Goal: Task Accomplishment & Management: Use online tool/utility

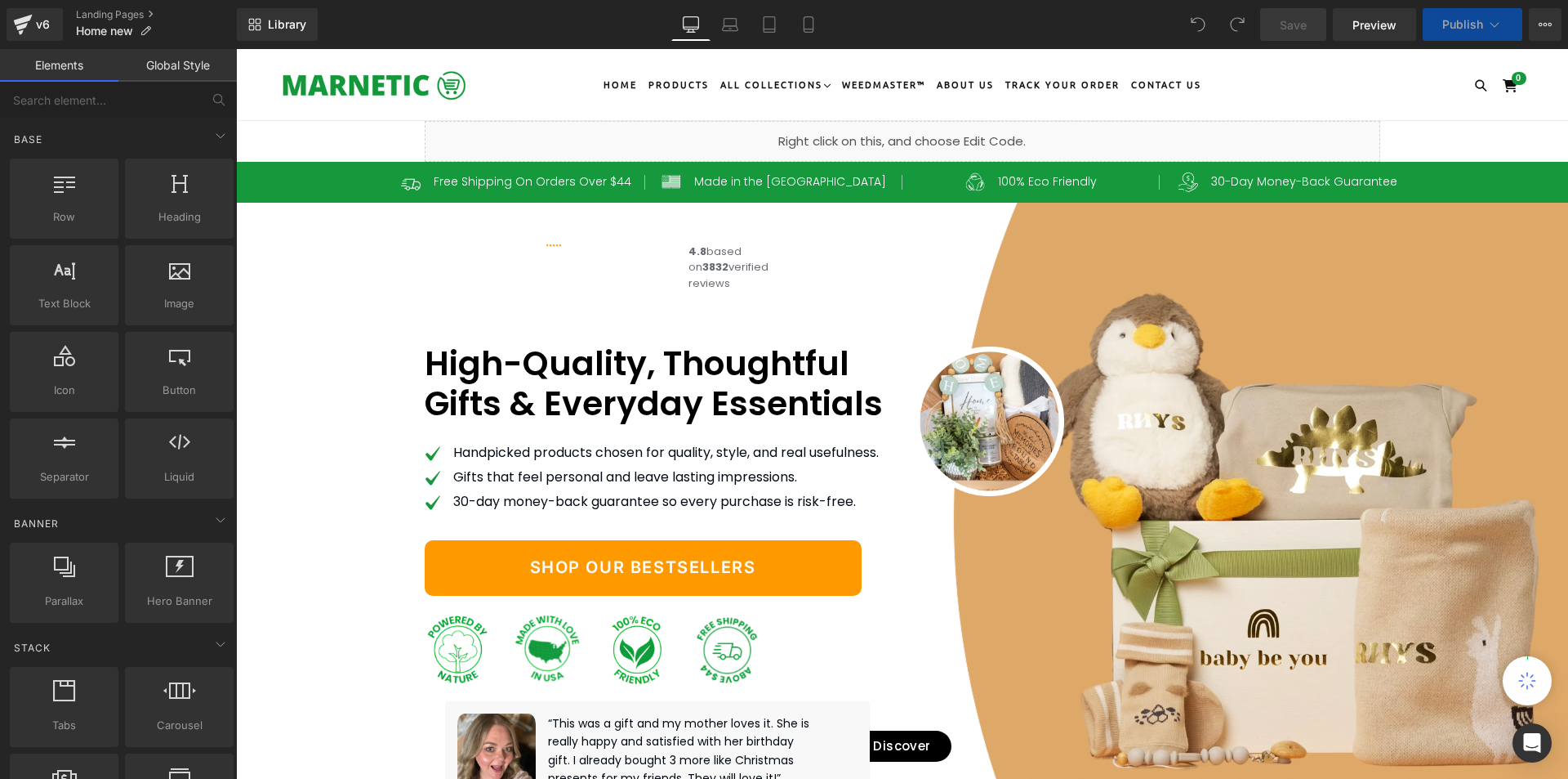
scroll to position [653, 0]
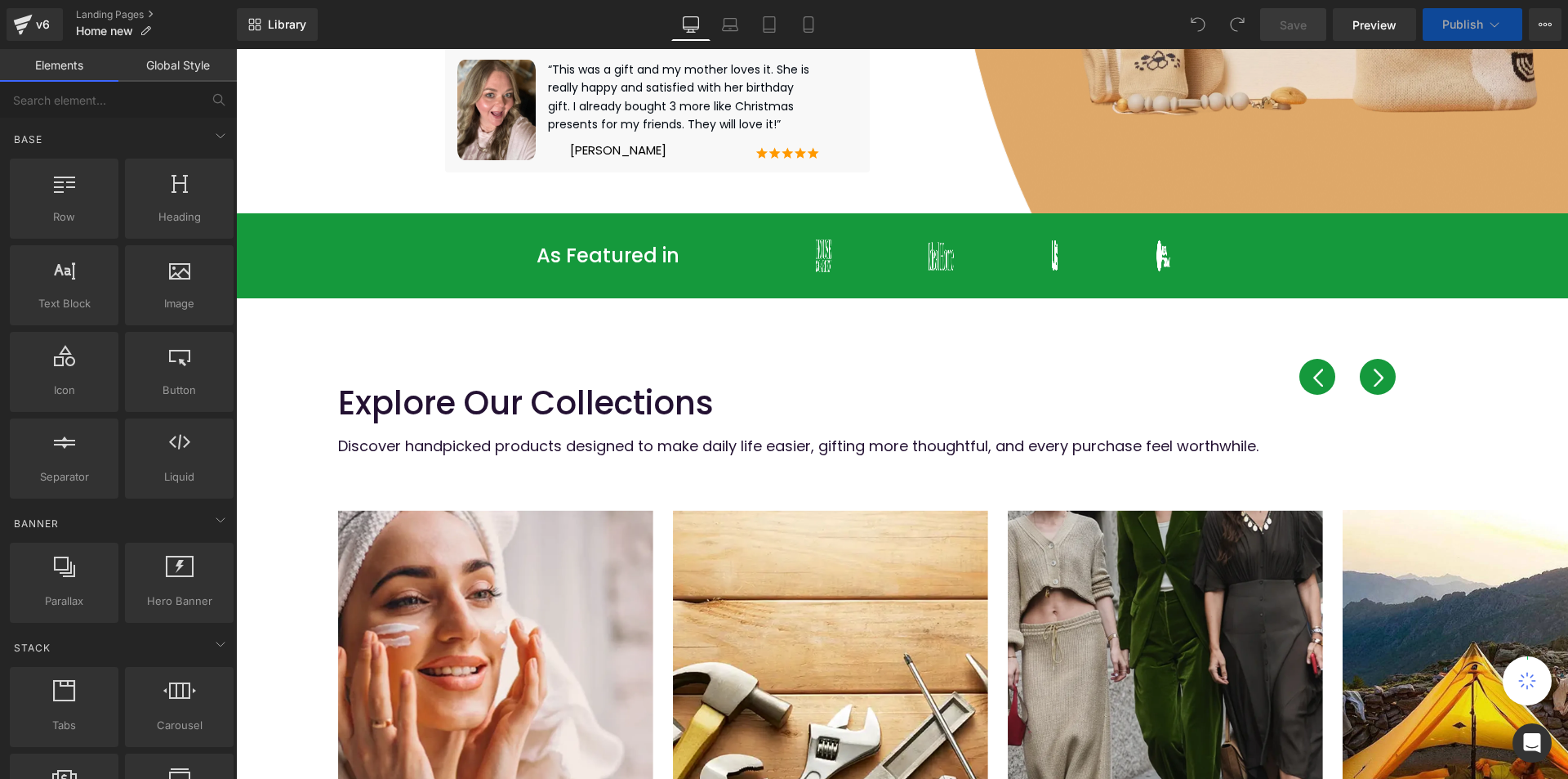
click at [1318, 393] on button "‹" at bounding box center [1317, 377] width 36 height 36
click at [1330, 383] on div "‹ ›" at bounding box center [1347, 389] width 96 height 12
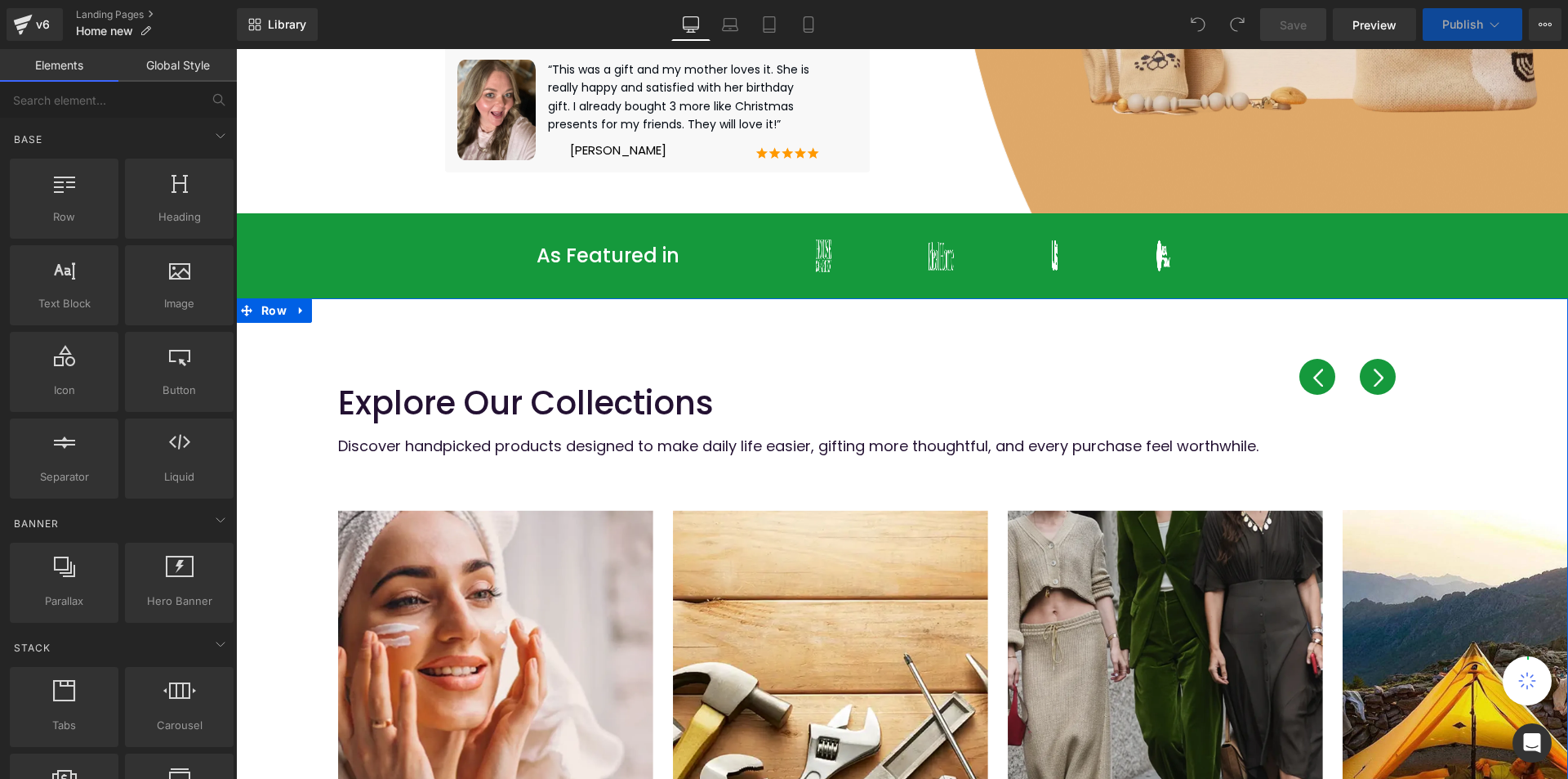
click at [1192, 382] on div "Explore Our Collections Heading Discover handpicked products designed to make d…" at bounding box center [901, 674] width 1332 height 752
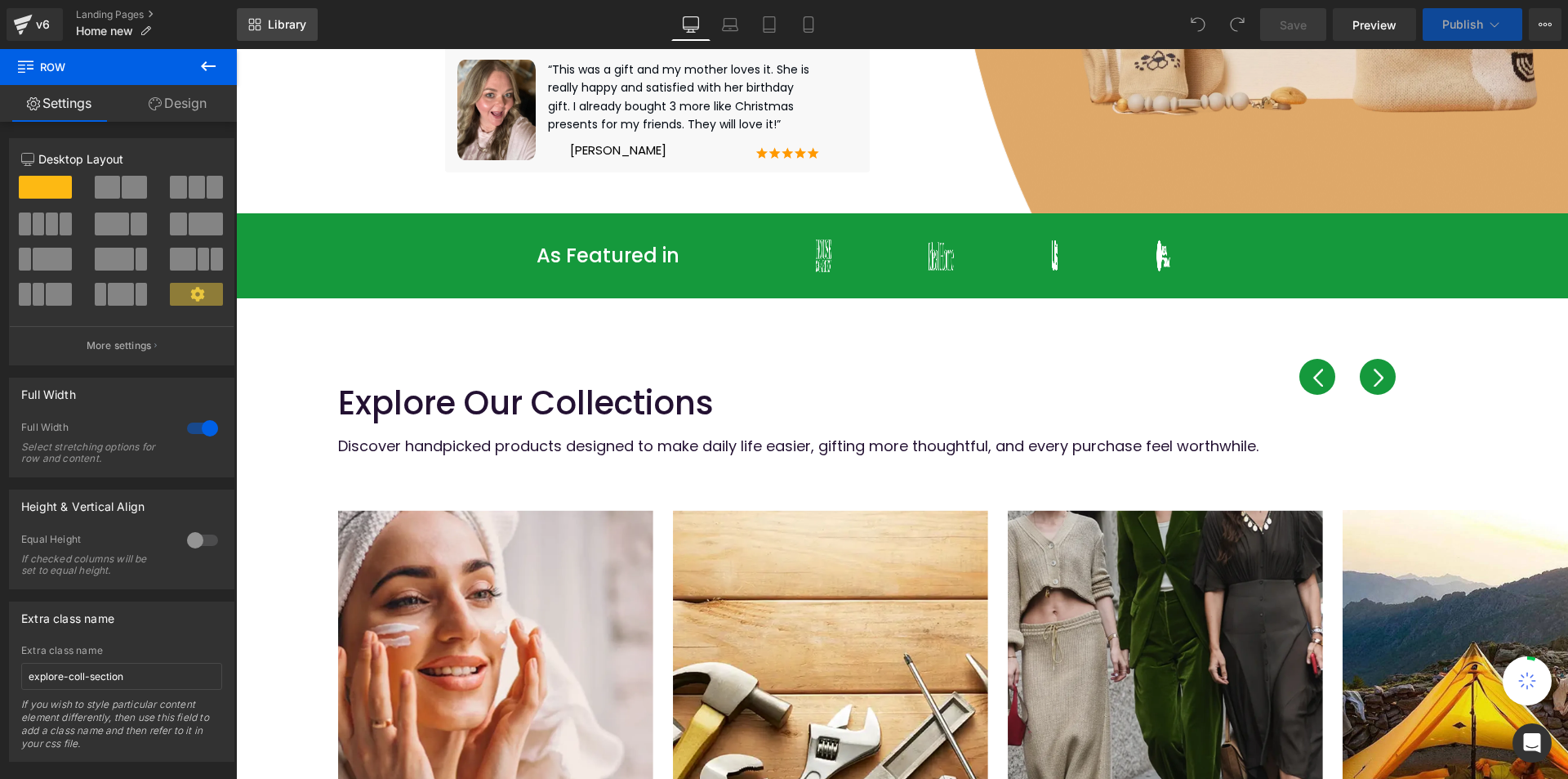
click at [279, 21] on span "Library" at bounding box center [287, 25] width 38 height 15
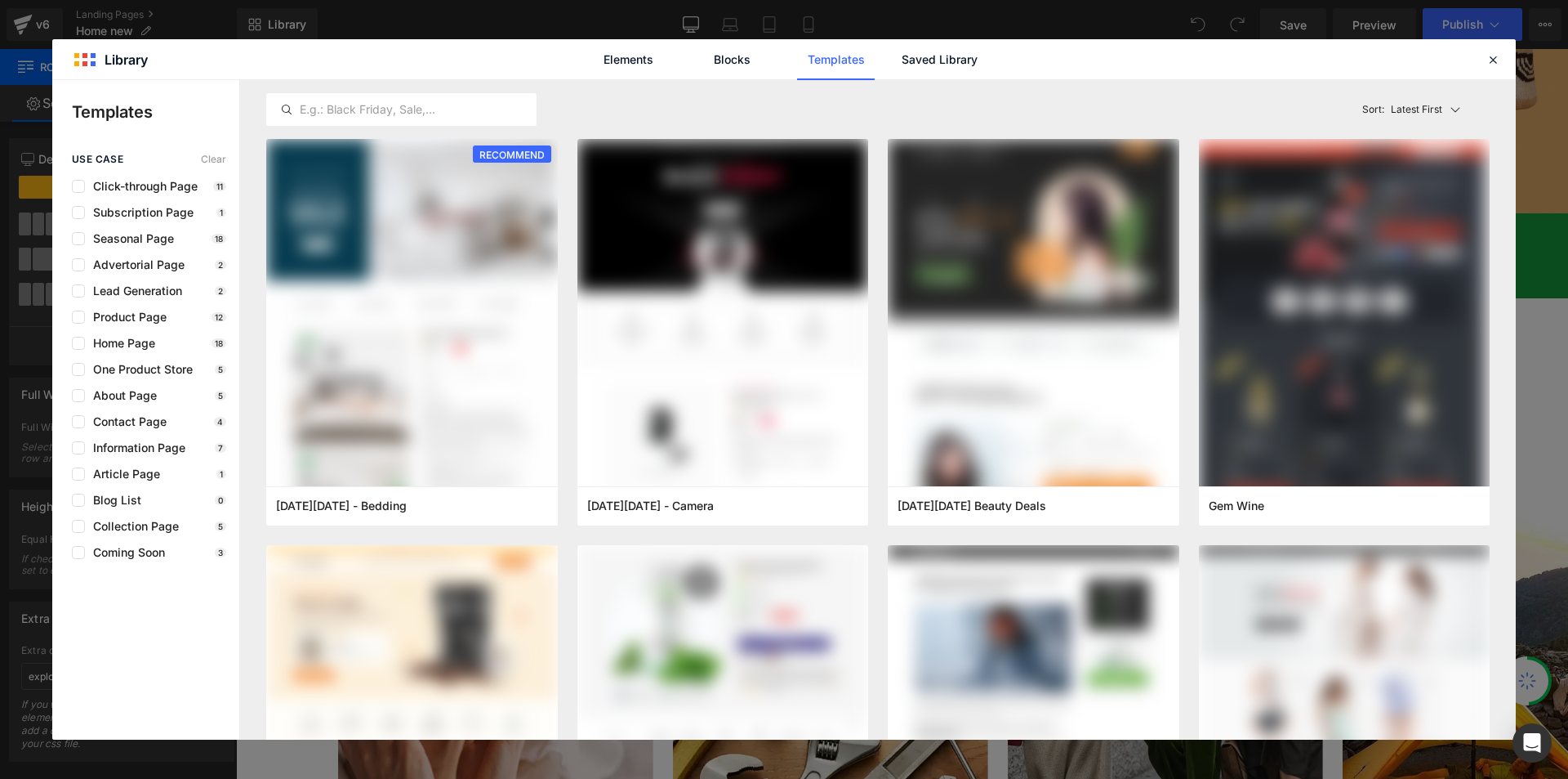
click at [1492, 58] on icon at bounding box center [1494, 60] width 15 height 15
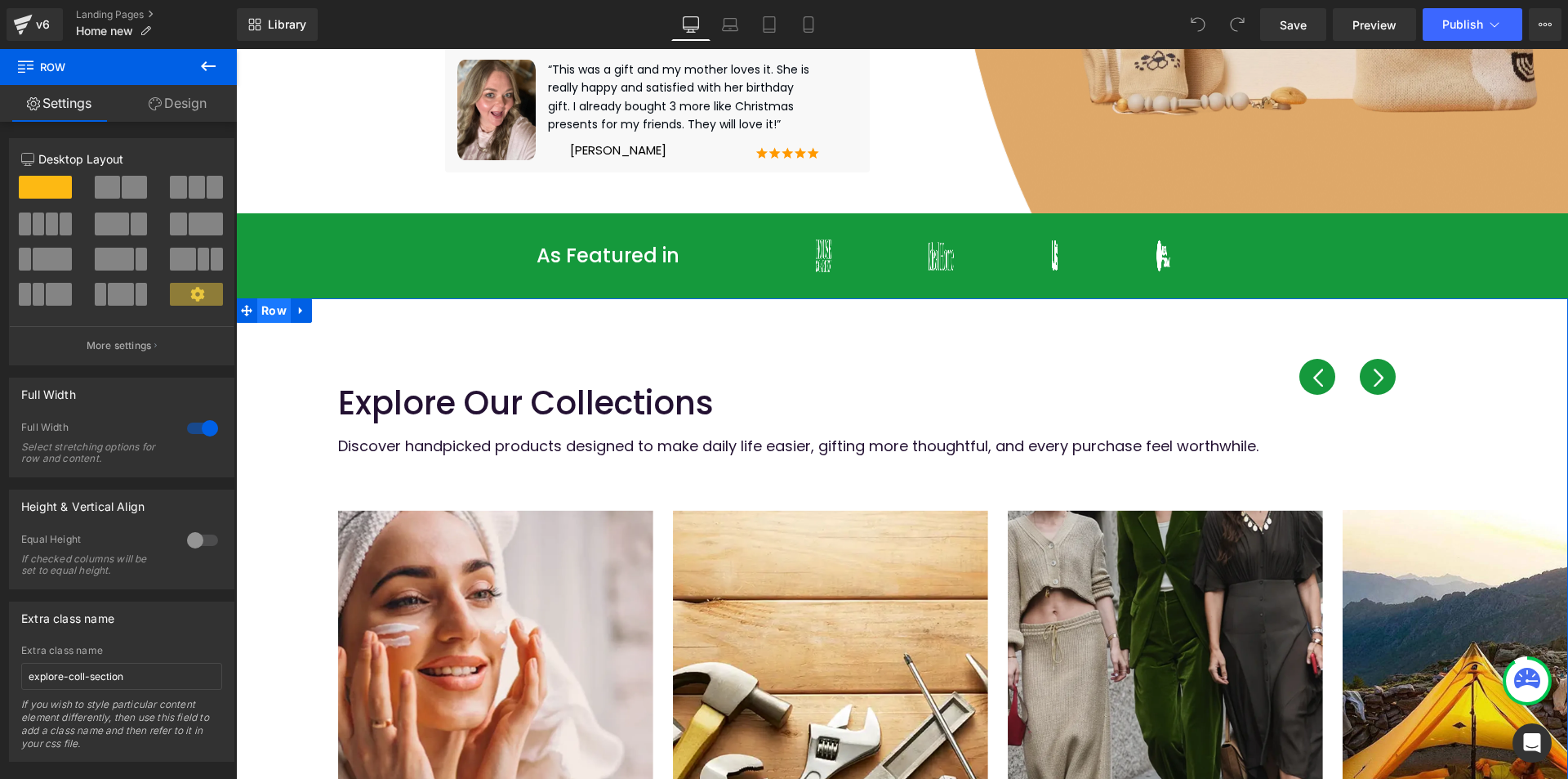
click at [264, 315] on span "Row" at bounding box center [274, 310] width 33 height 24
click at [191, 106] on link "Design" at bounding box center [178, 104] width 119 height 37
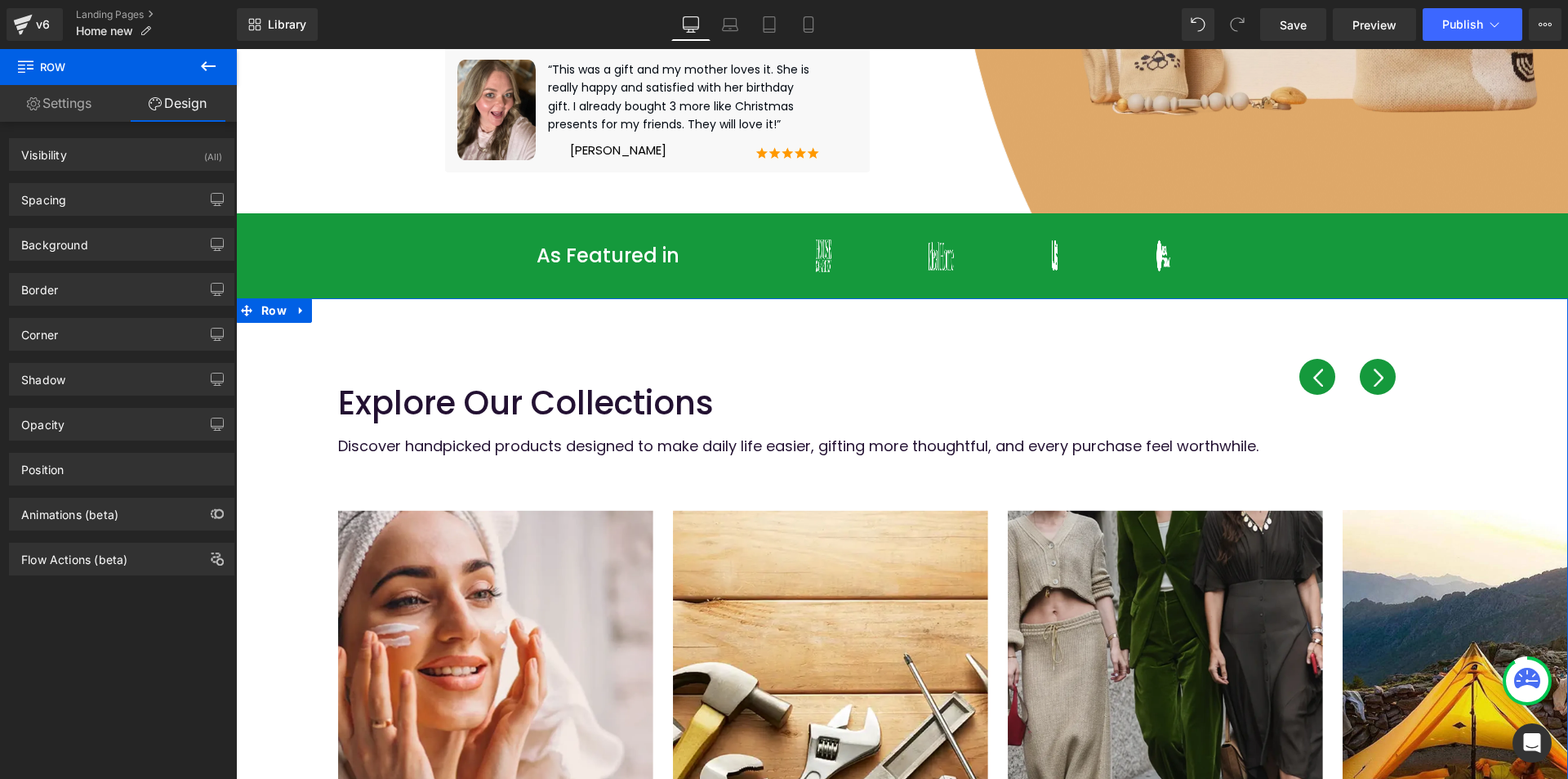
click at [84, 104] on link "Settings" at bounding box center [59, 104] width 119 height 37
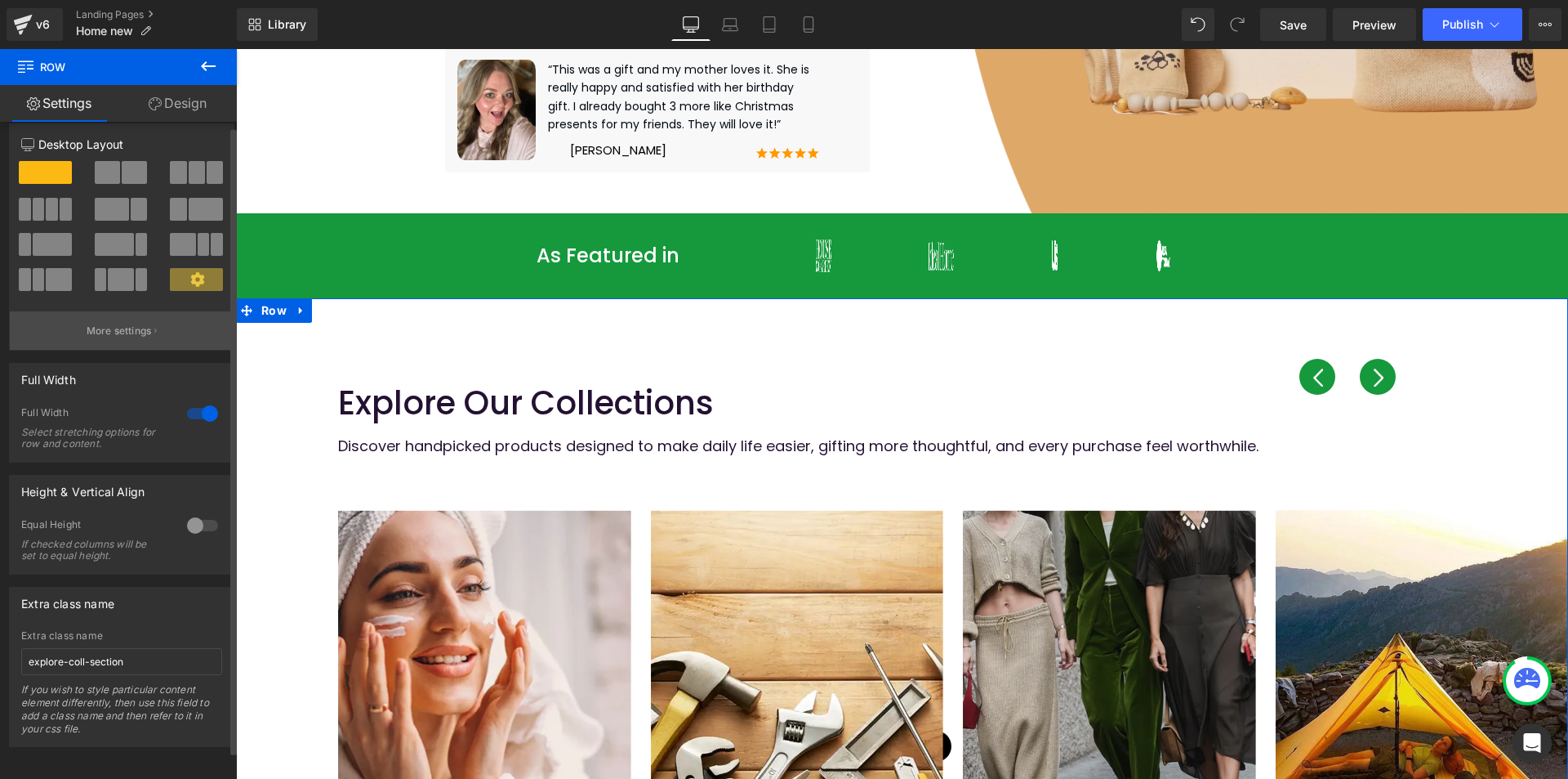
scroll to position [28, 0]
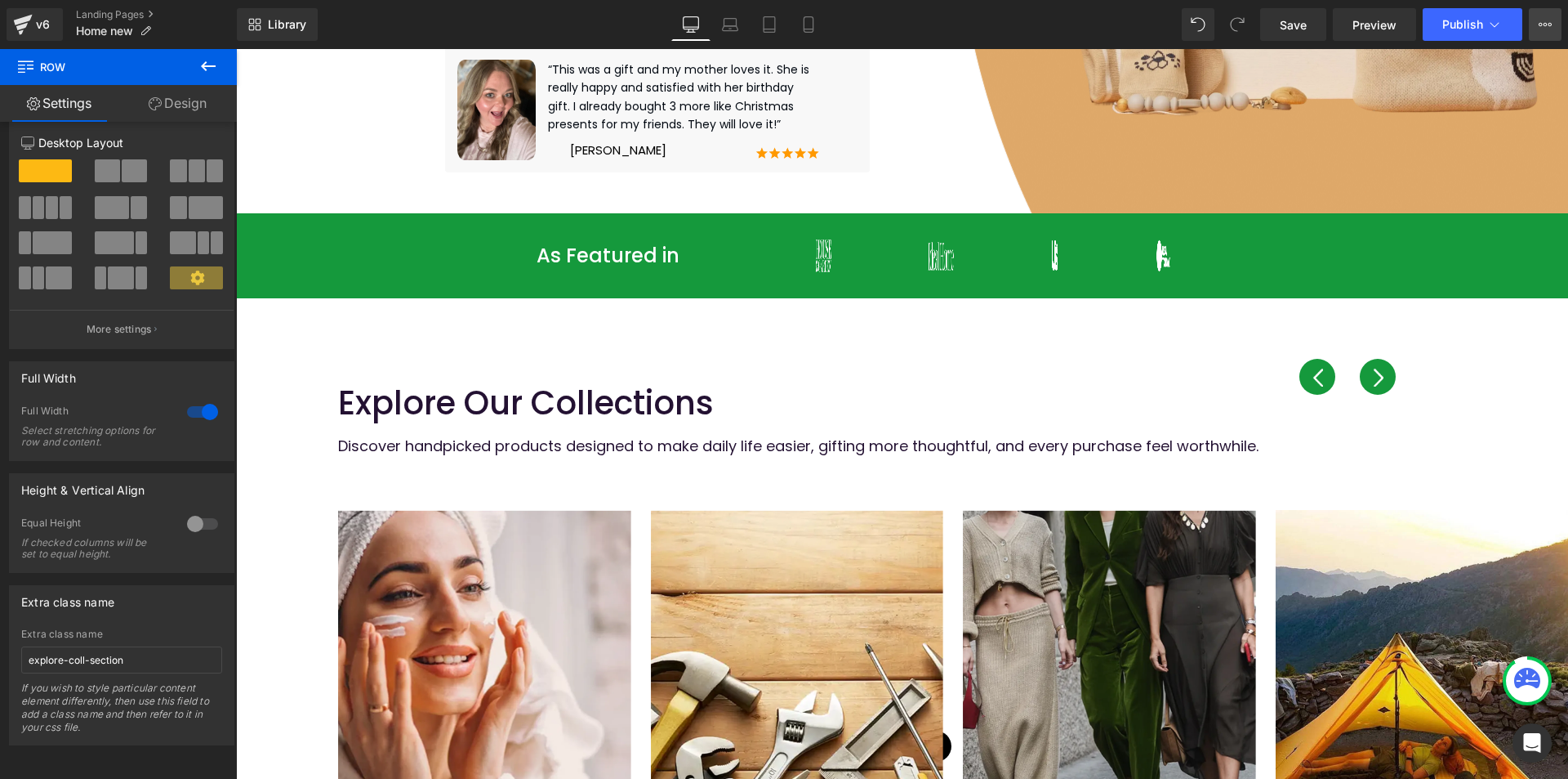
click at [1543, 23] on icon at bounding box center [1545, 24] width 13 height 13
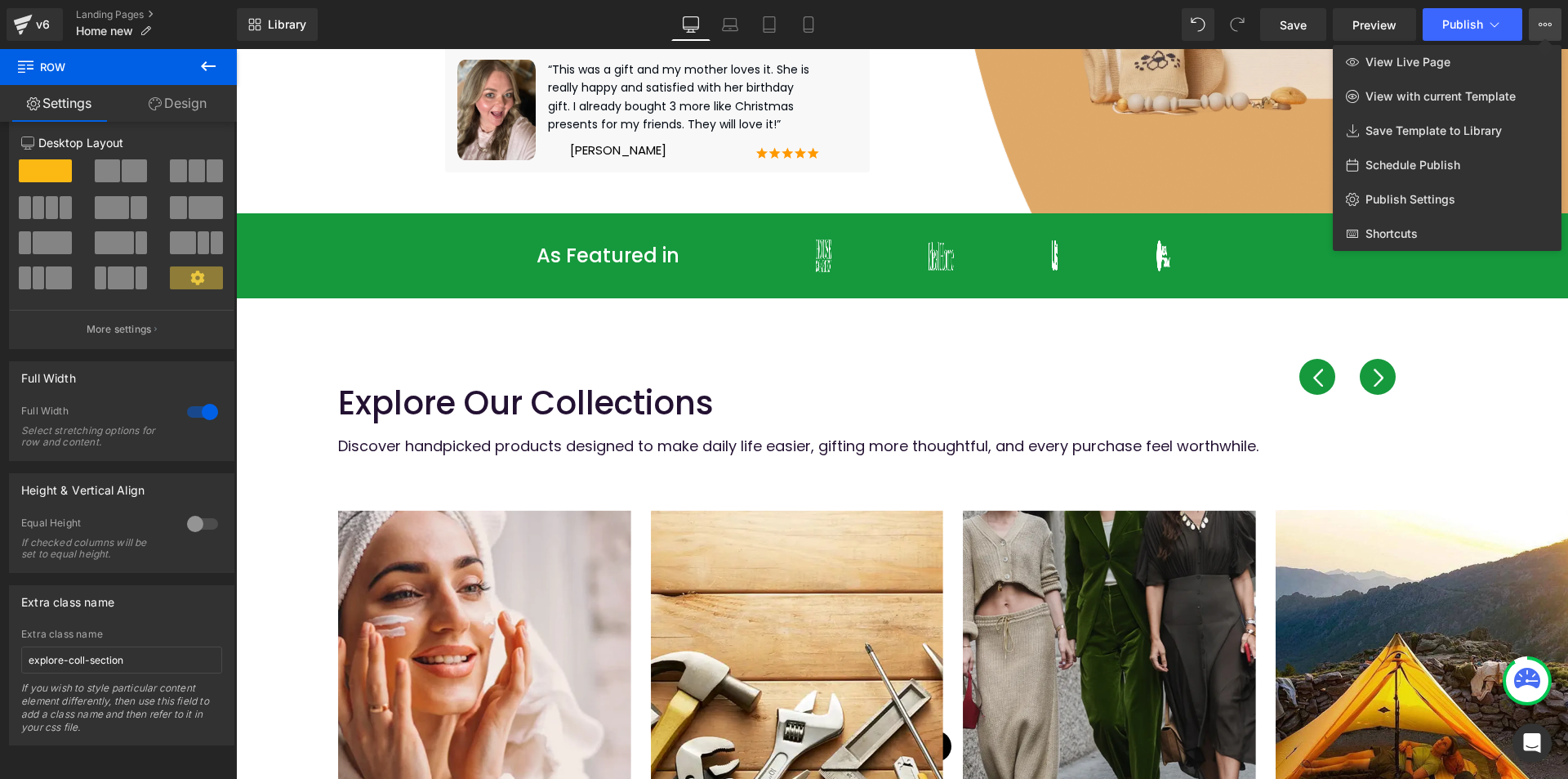
click at [380, 23] on div "Library Desktop Desktop Laptop Tablet Mobile Save Preview Publish Scheduled Vie…" at bounding box center [902, 24] width 1331 height 33
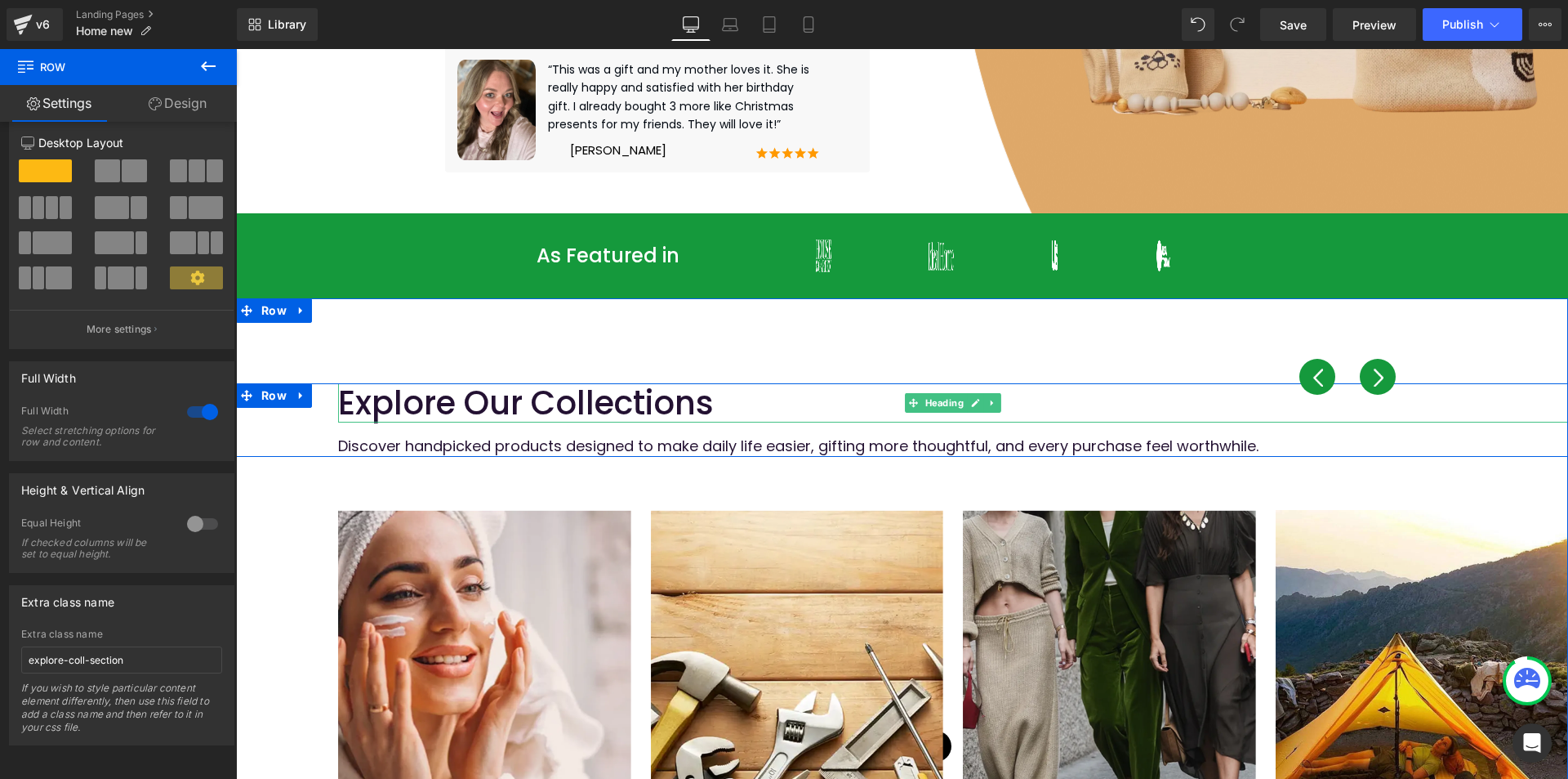
click at [1291, 402] on h2 "Explore Our Collections" at bounding box center [953, 402] width 1230 height 39
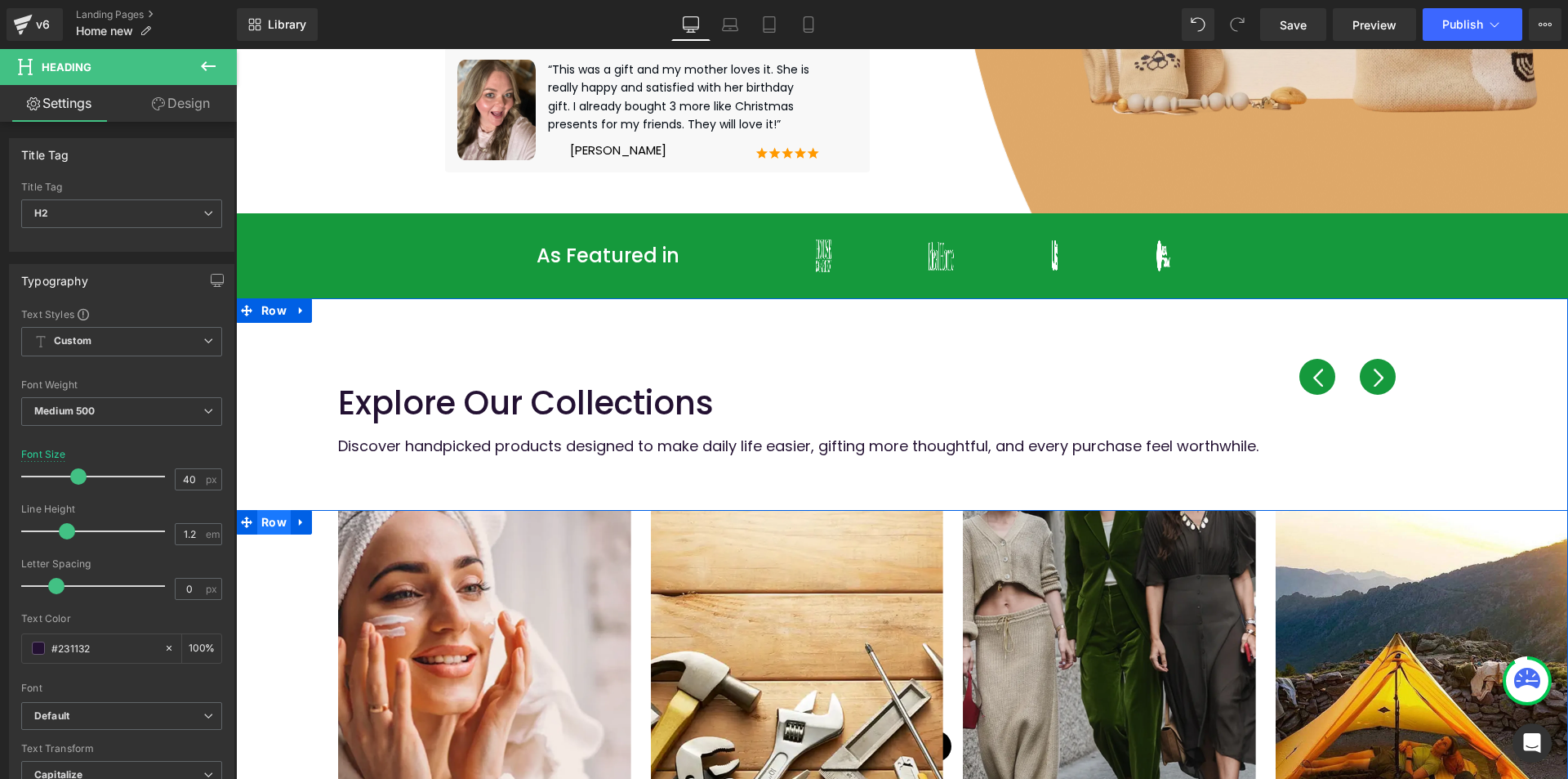
click at [258, 515] on span "Row" at bounding box center [274, 521] width 33 height 24
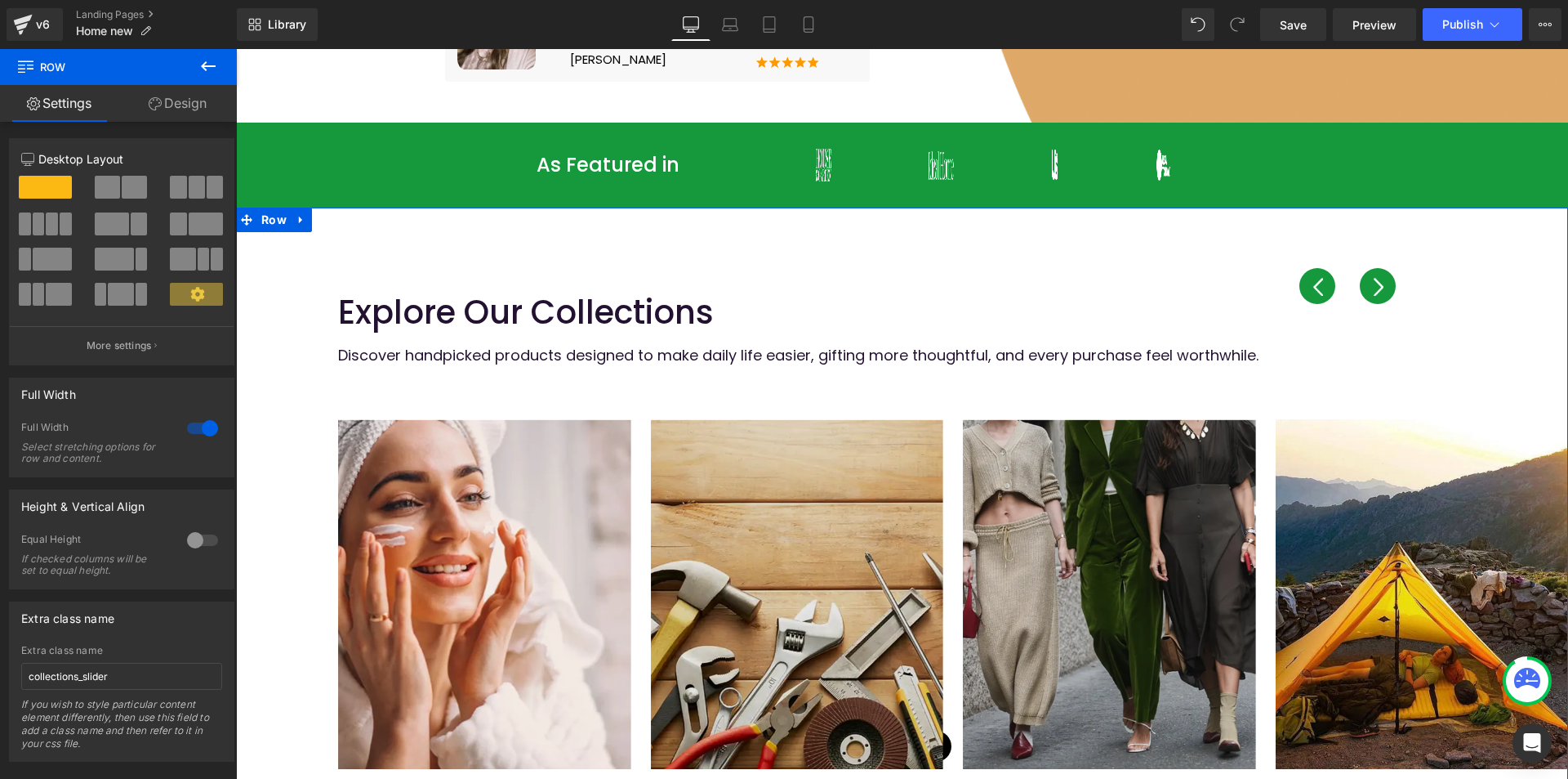
scroll to position [735, 0]
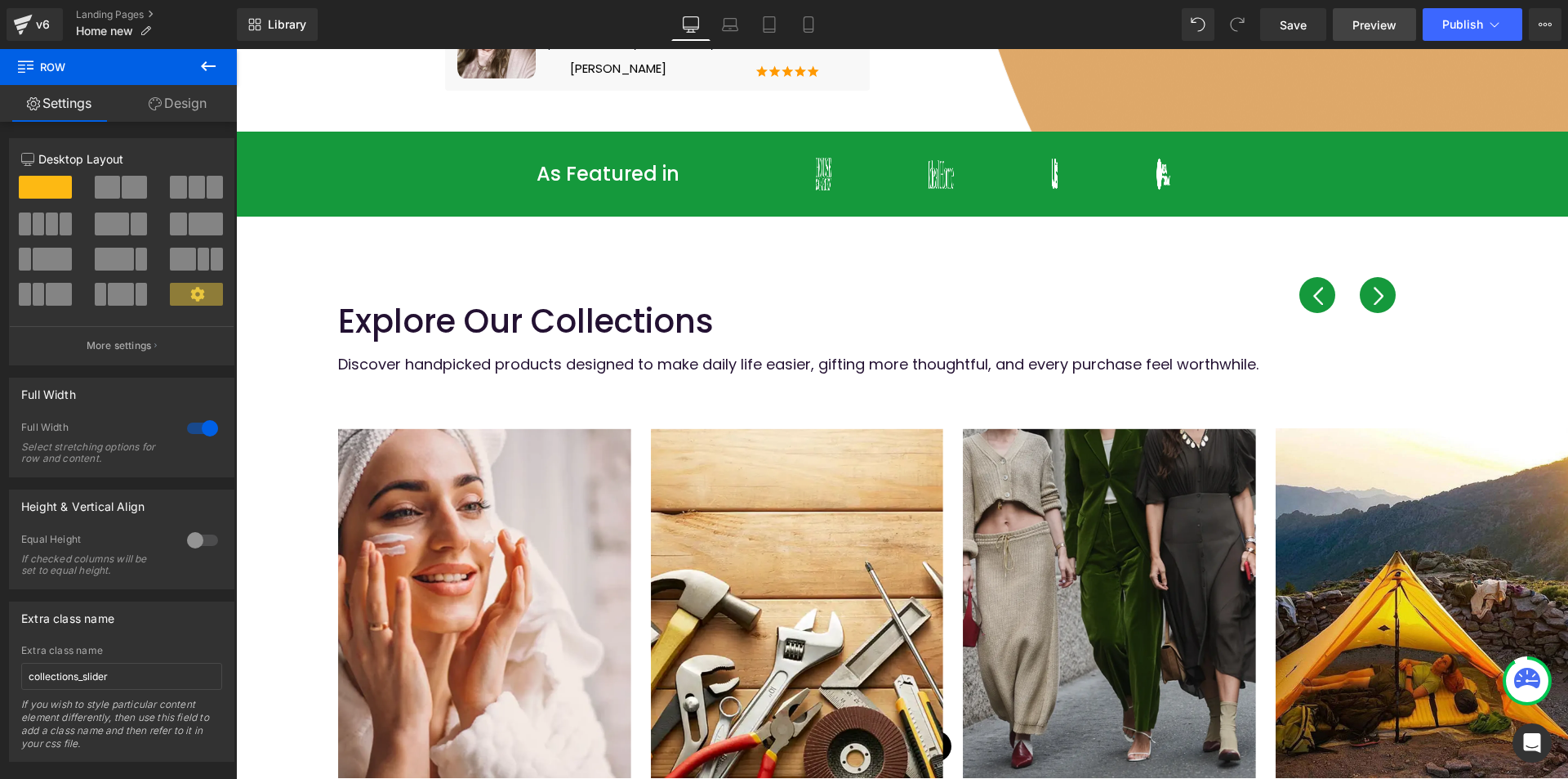
click at [1368, 20] on span "Preview" at bounding box center [1374, 25] width 44 height 18
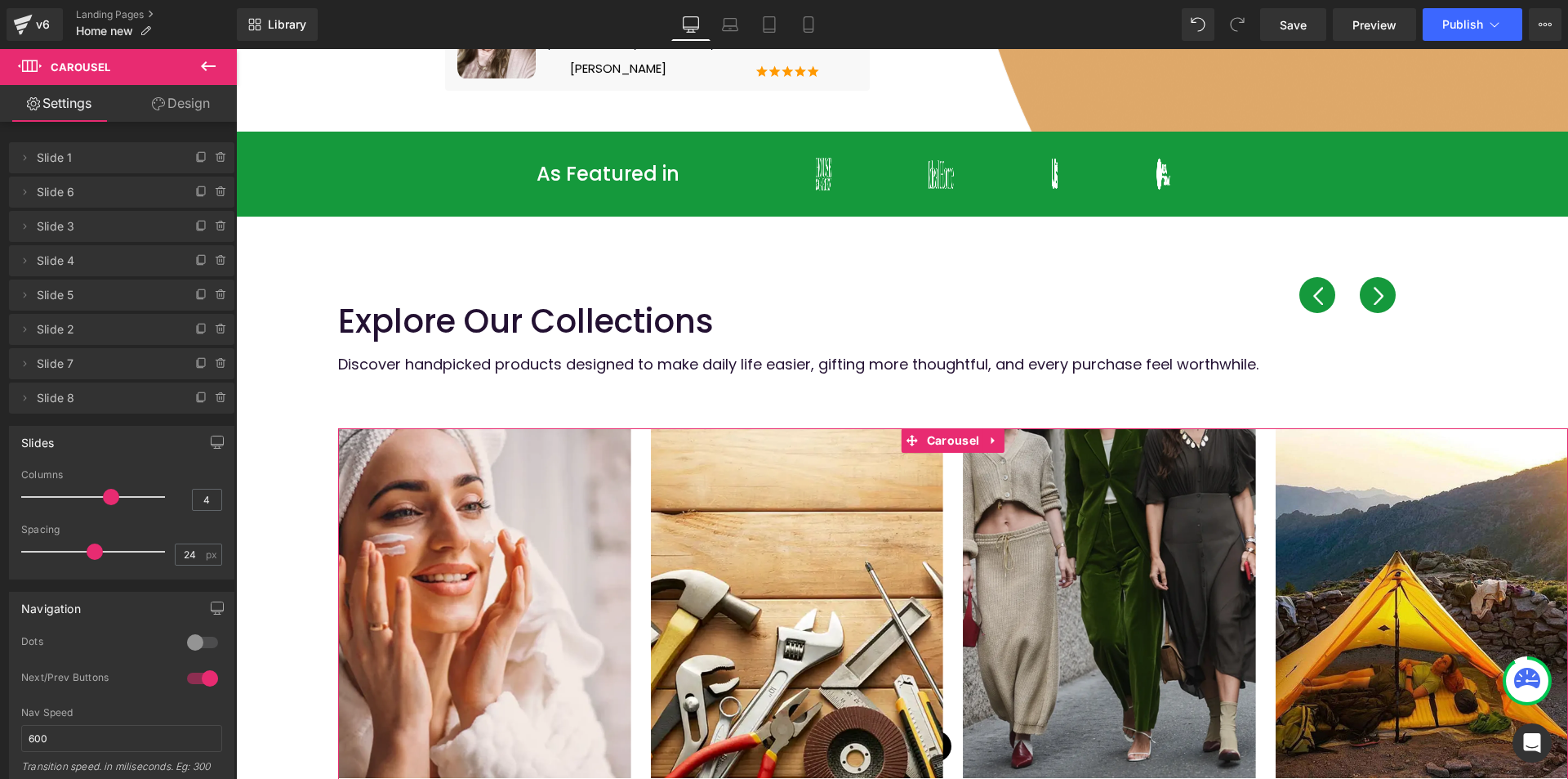
click at [185, 110] on link "Design" at bounding box center [181, 104] width 119 height 37
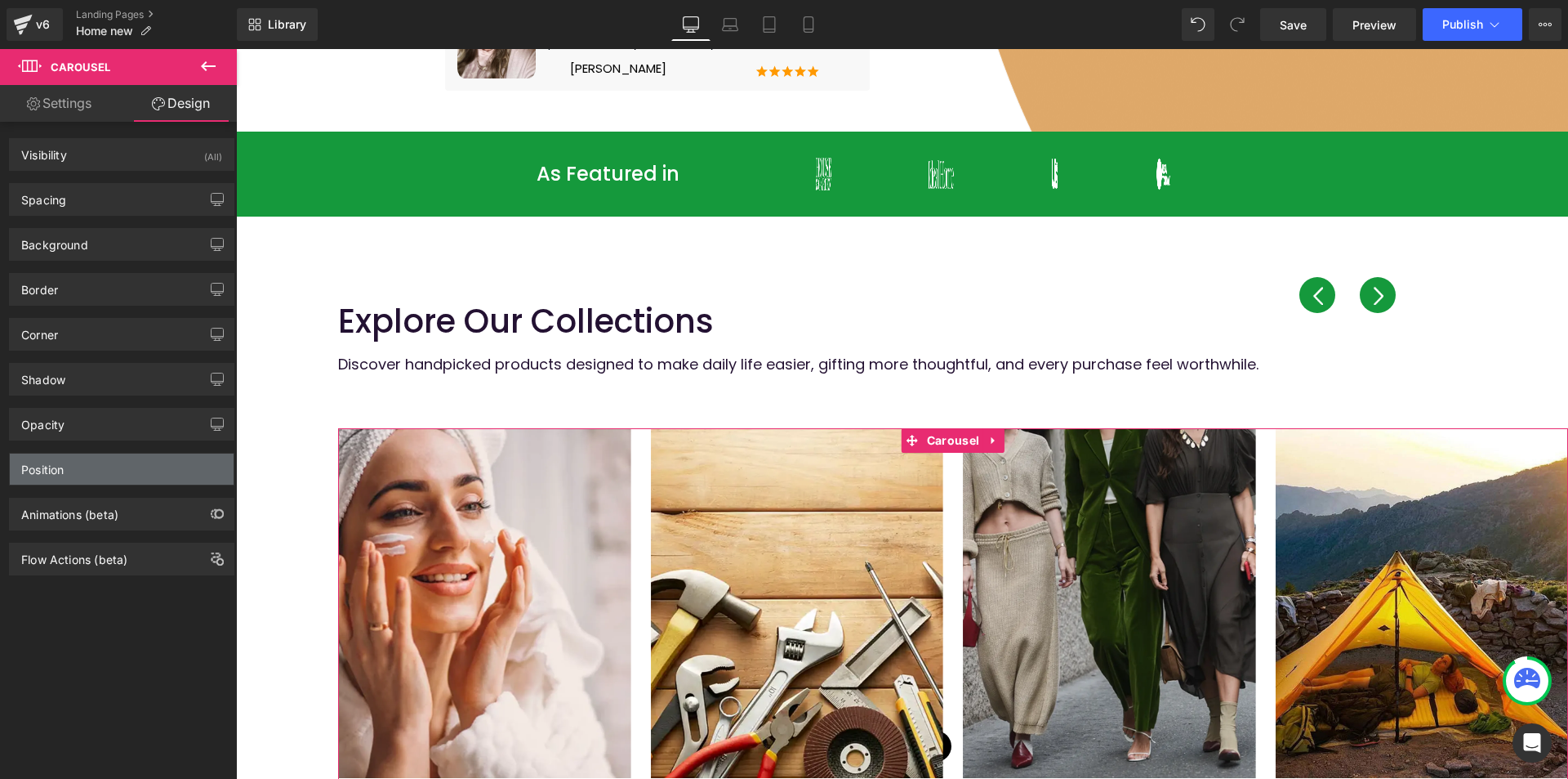
click at [96, 476] on div "Position" at bounding box center [122, 469] width 224 height 31
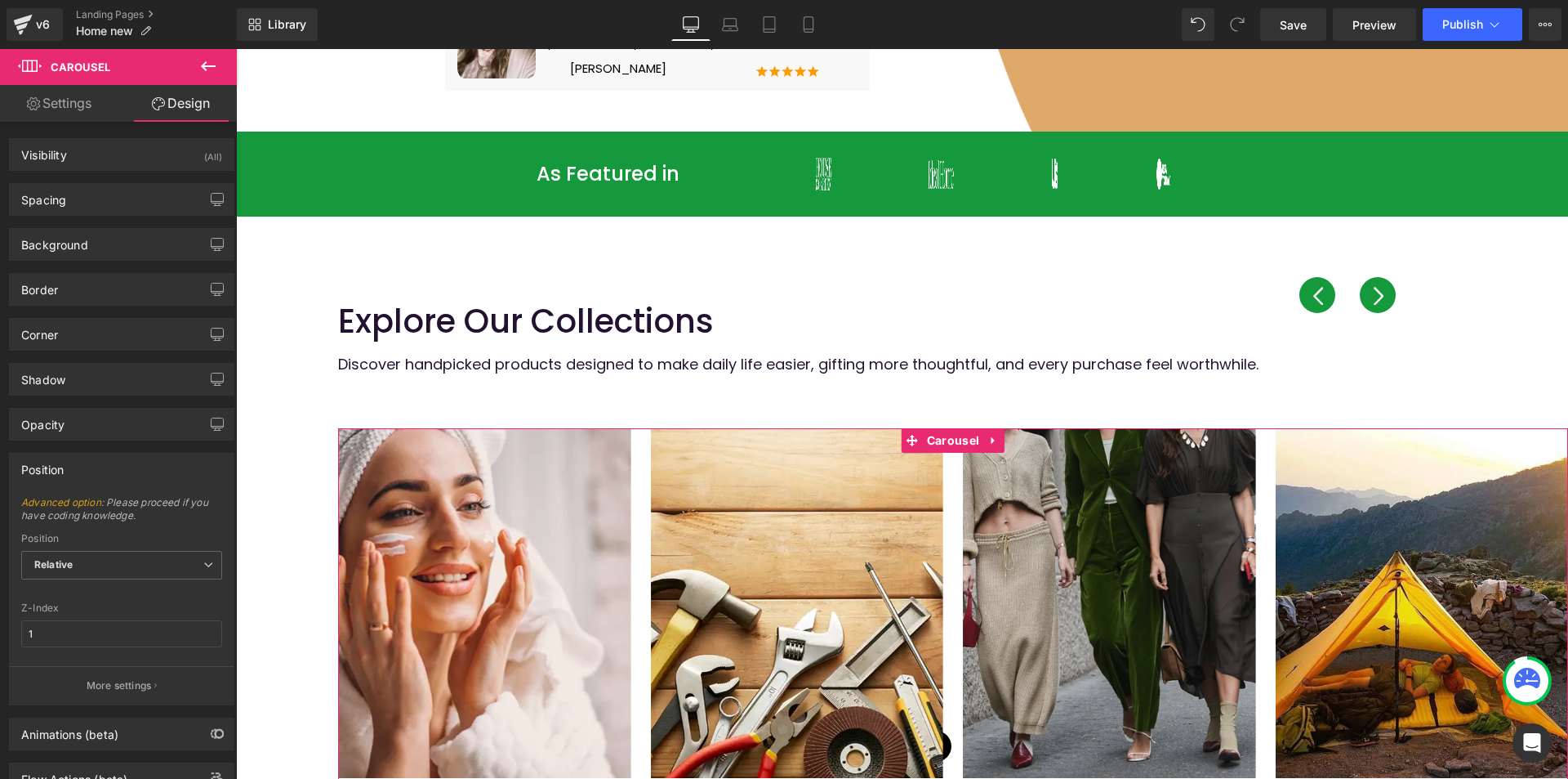
click at [60, 105] on link "Settings" at bounding box center [59, 104] width 119 height 37
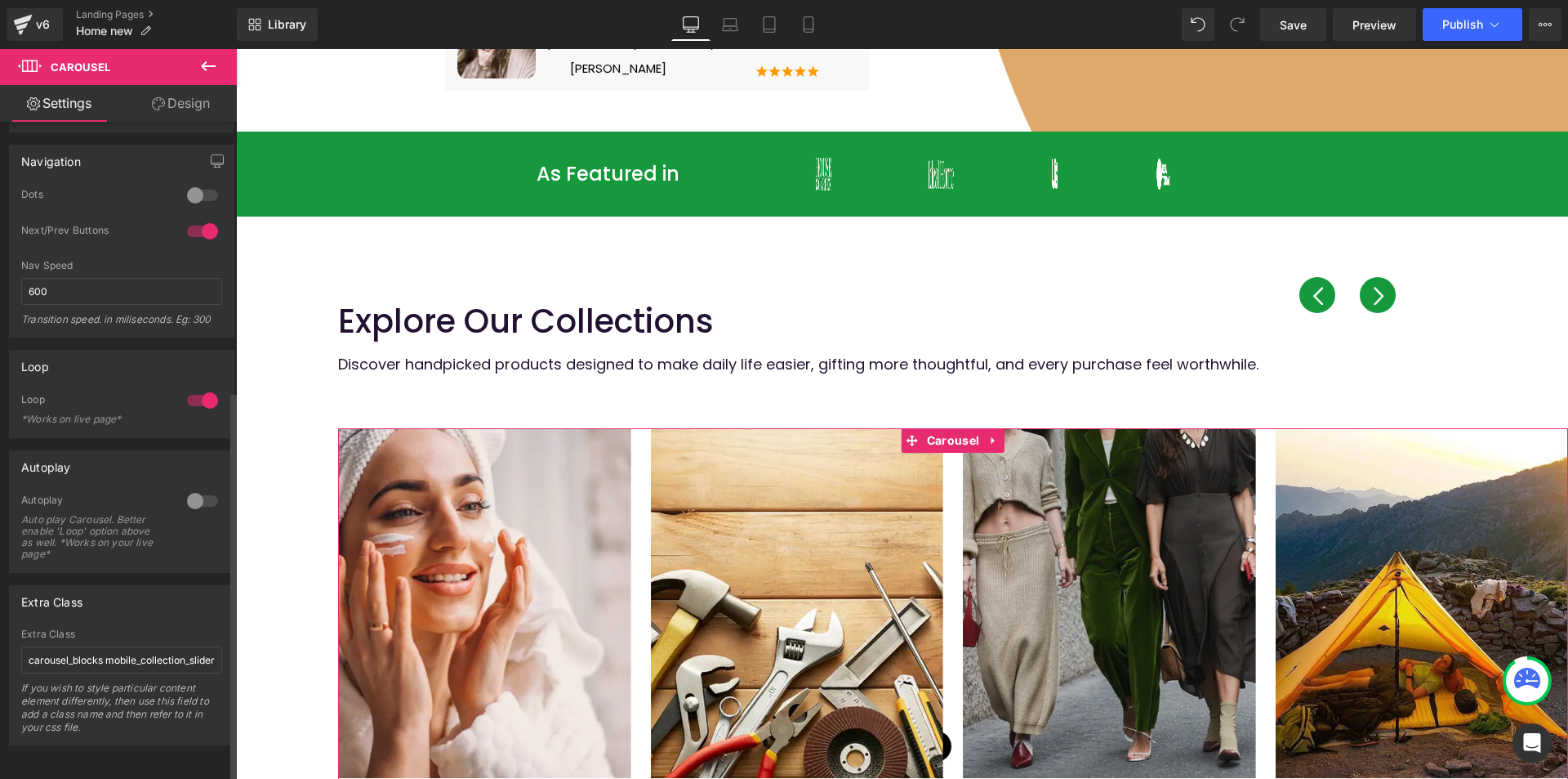
scroll to position [459, 0]
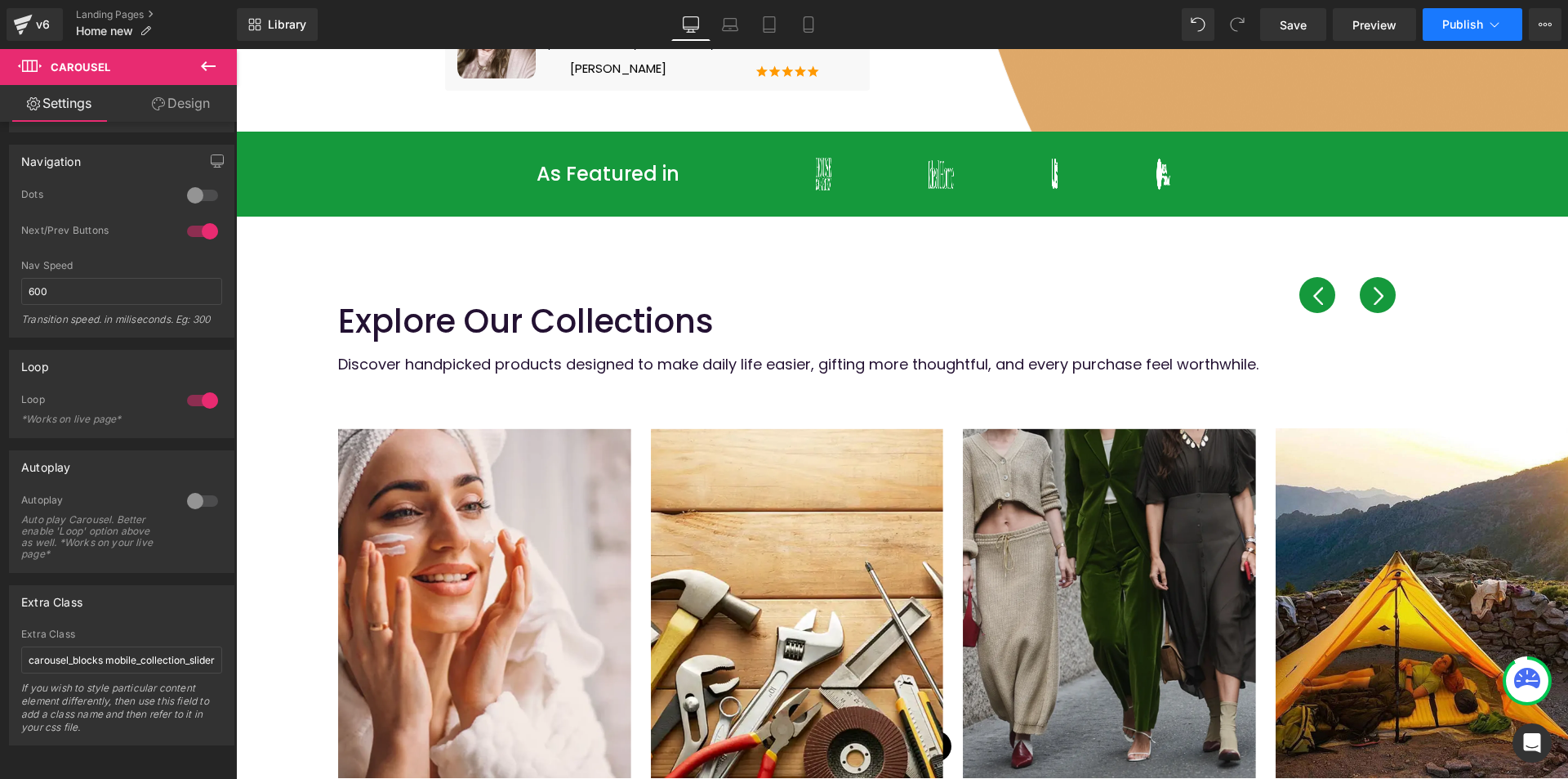
click at [1465, 22] on span "Publish" at bounding box center [1463, 24] width 41 height 13
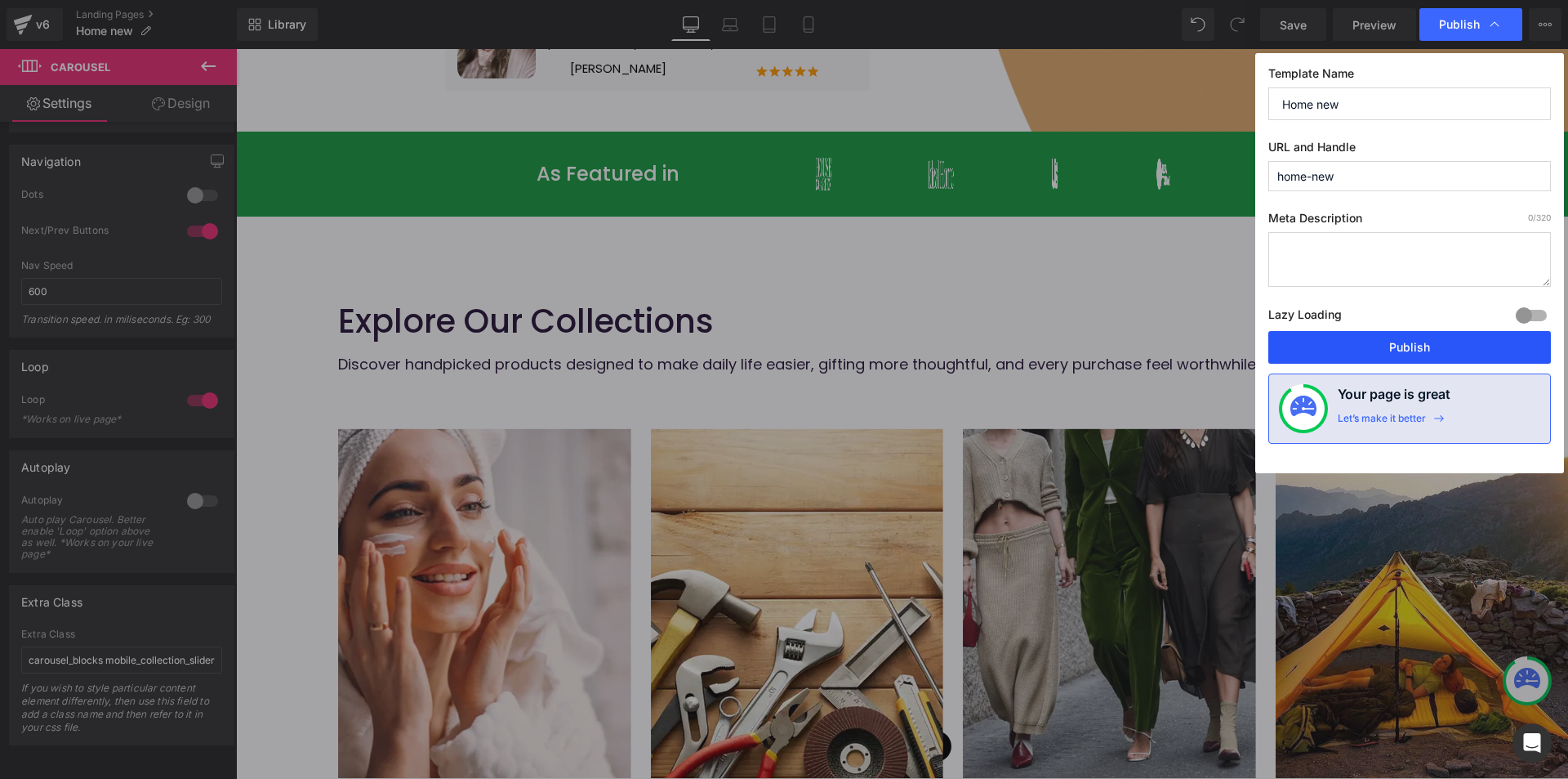
click at [1415, 347] on button "Publish" at bounding box center [1410, 347] width 283 height 33
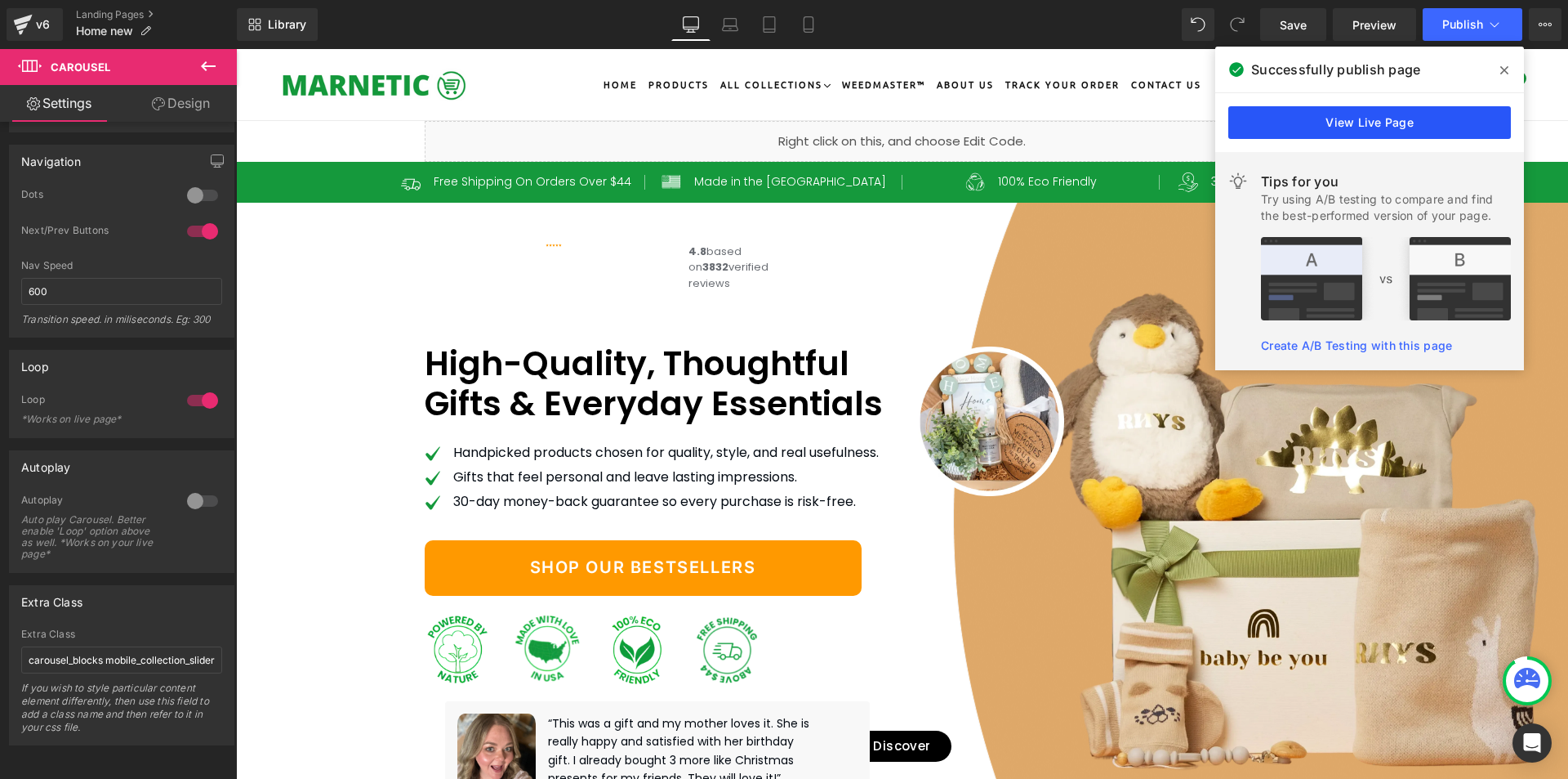
click at [1363, 120] on link "View Live Page" at bounding box center [1370, 122] width 283 height 33
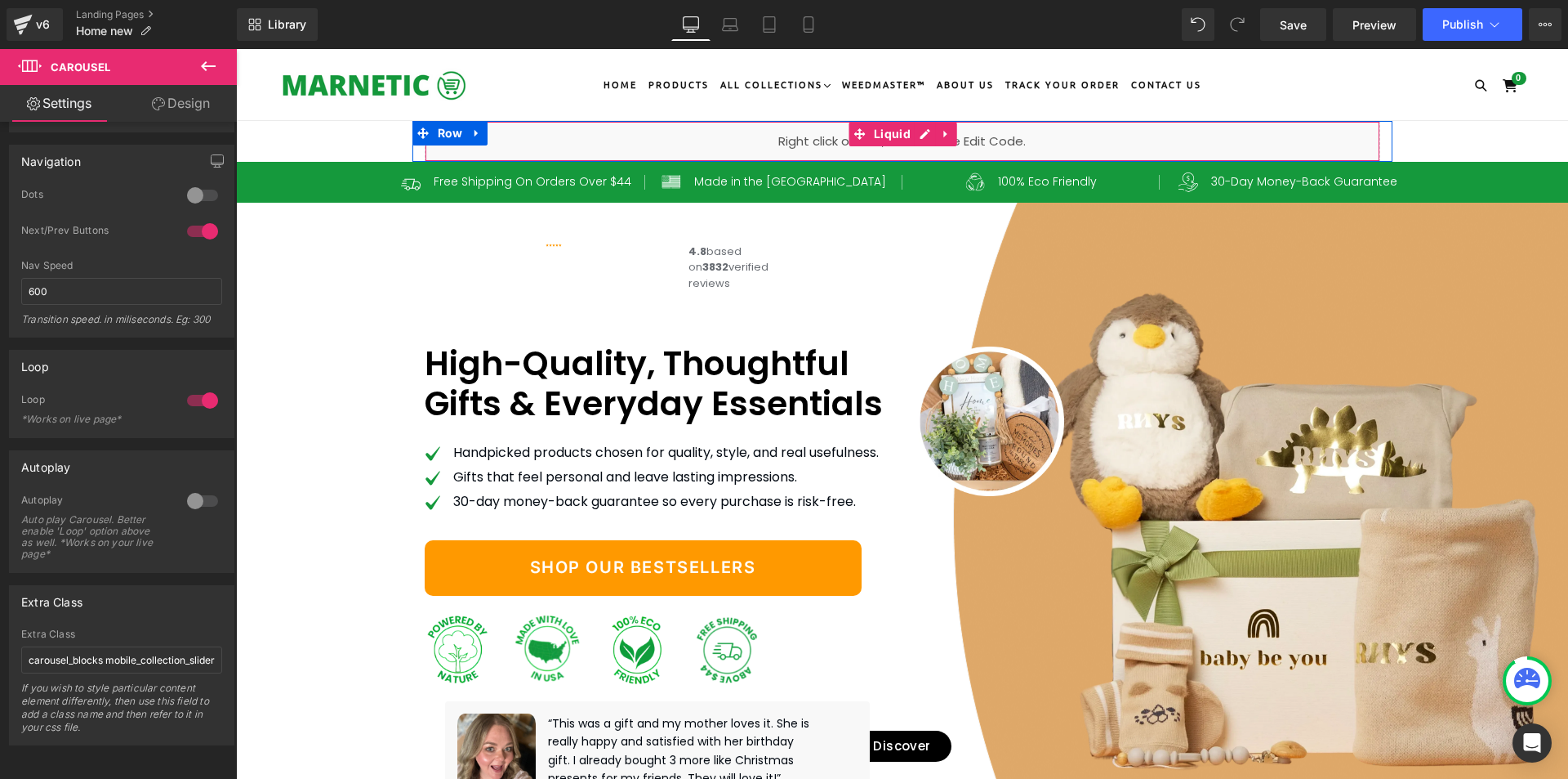
click at [787, 137] on div "Liquid" at bounding box center [902, 141] width 956 height 41
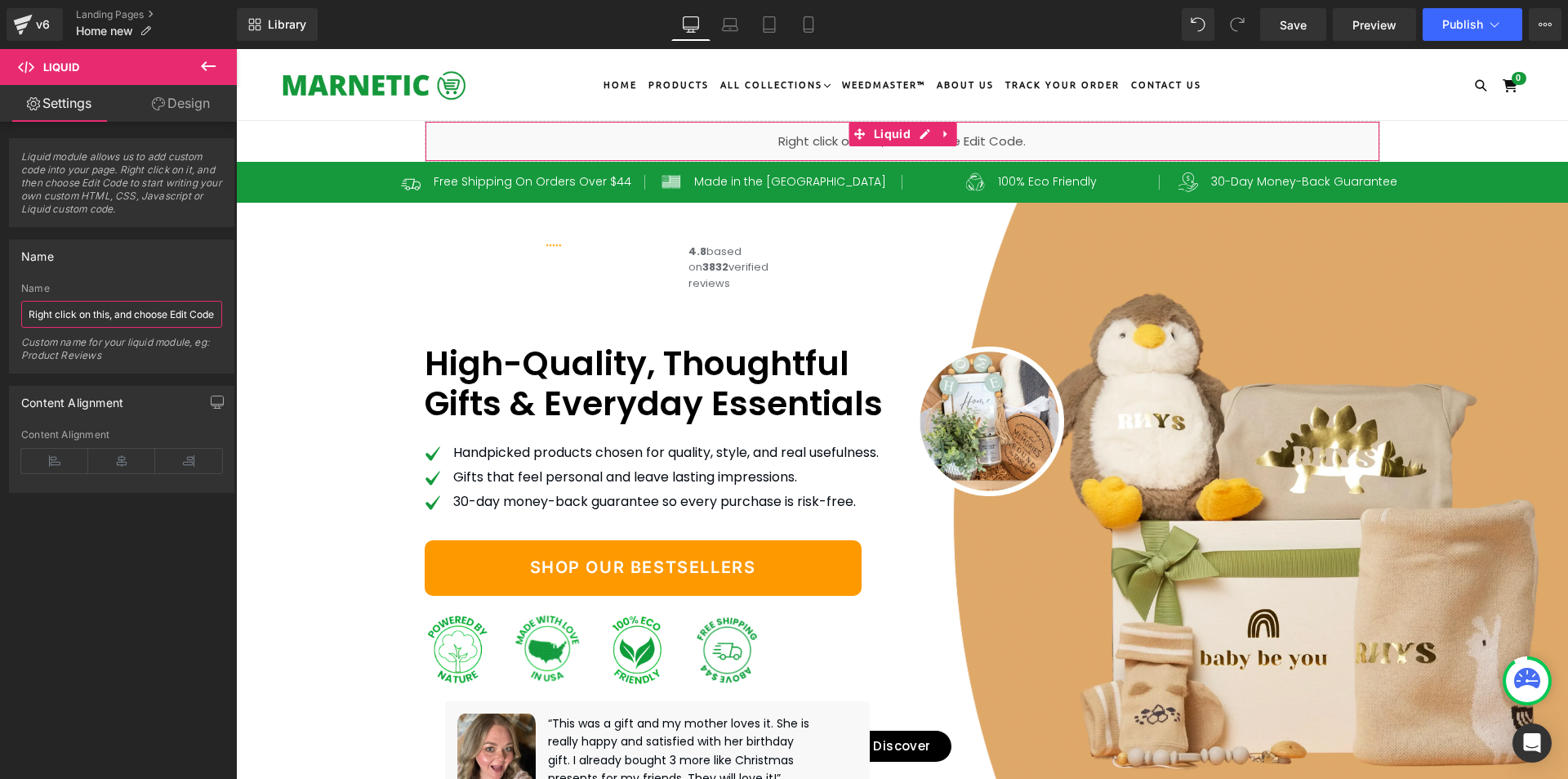
click at [104, 317] on input "Right click on this, and choose Edit Code." at bounding box center [121, 314] width 201 height 27
click at [178, 99] on link "Design" at bounding box center [181, 104] width 119 height 37
click at [50, 94] on link "Settings" at bounding box center [59, 104] width 119 height 37
click at [108, 320] on input "Right click on this, and choose Edit Code." at bounding box center [121, 314] width 201 height 27
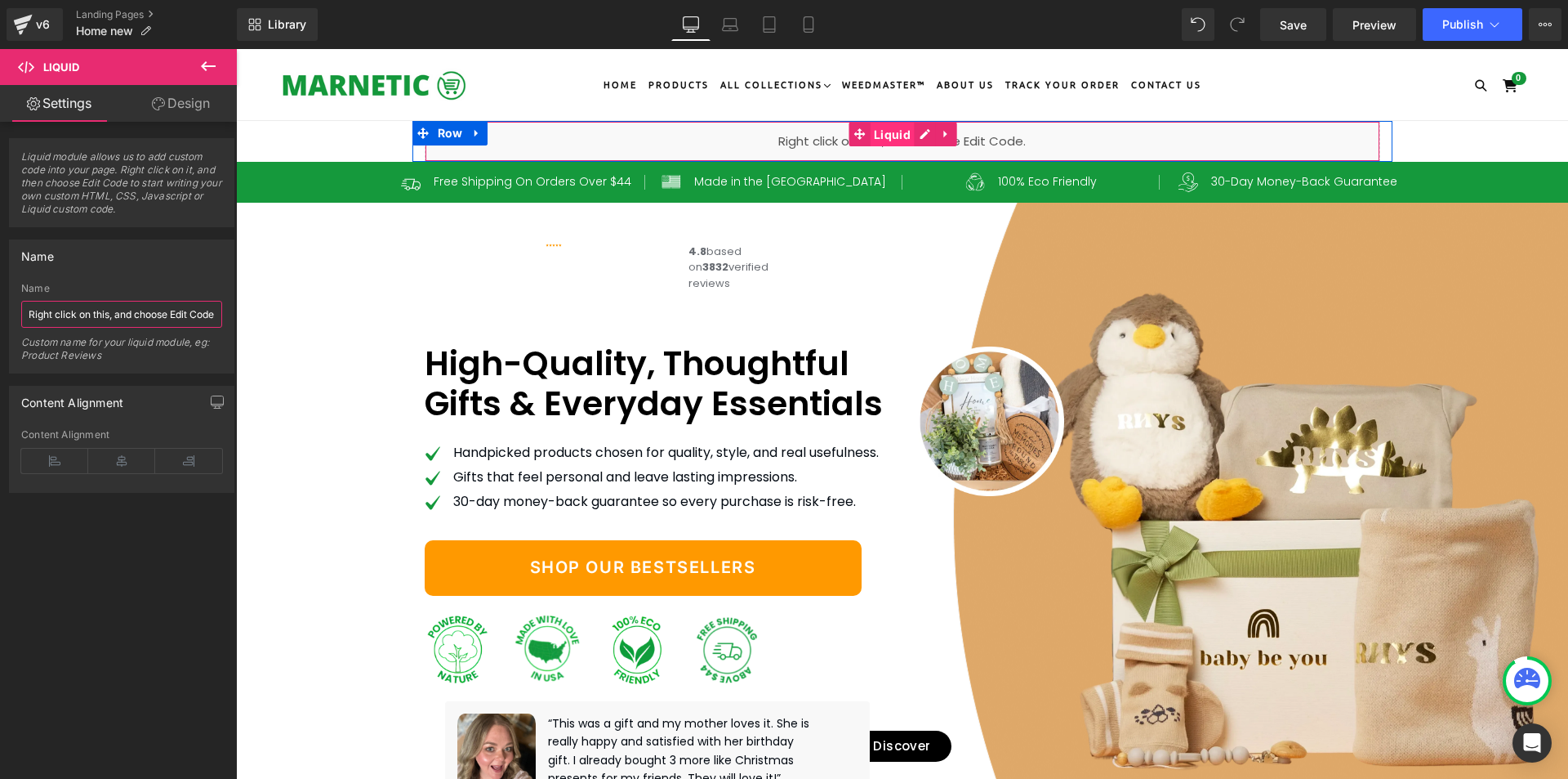
click at [883, 131] on span "Liquid" at bounding box center [892, 135] width 45 height 24
click at [917, 132] on div "Liquid" at bounding box center [902, 141] width 956 height 41
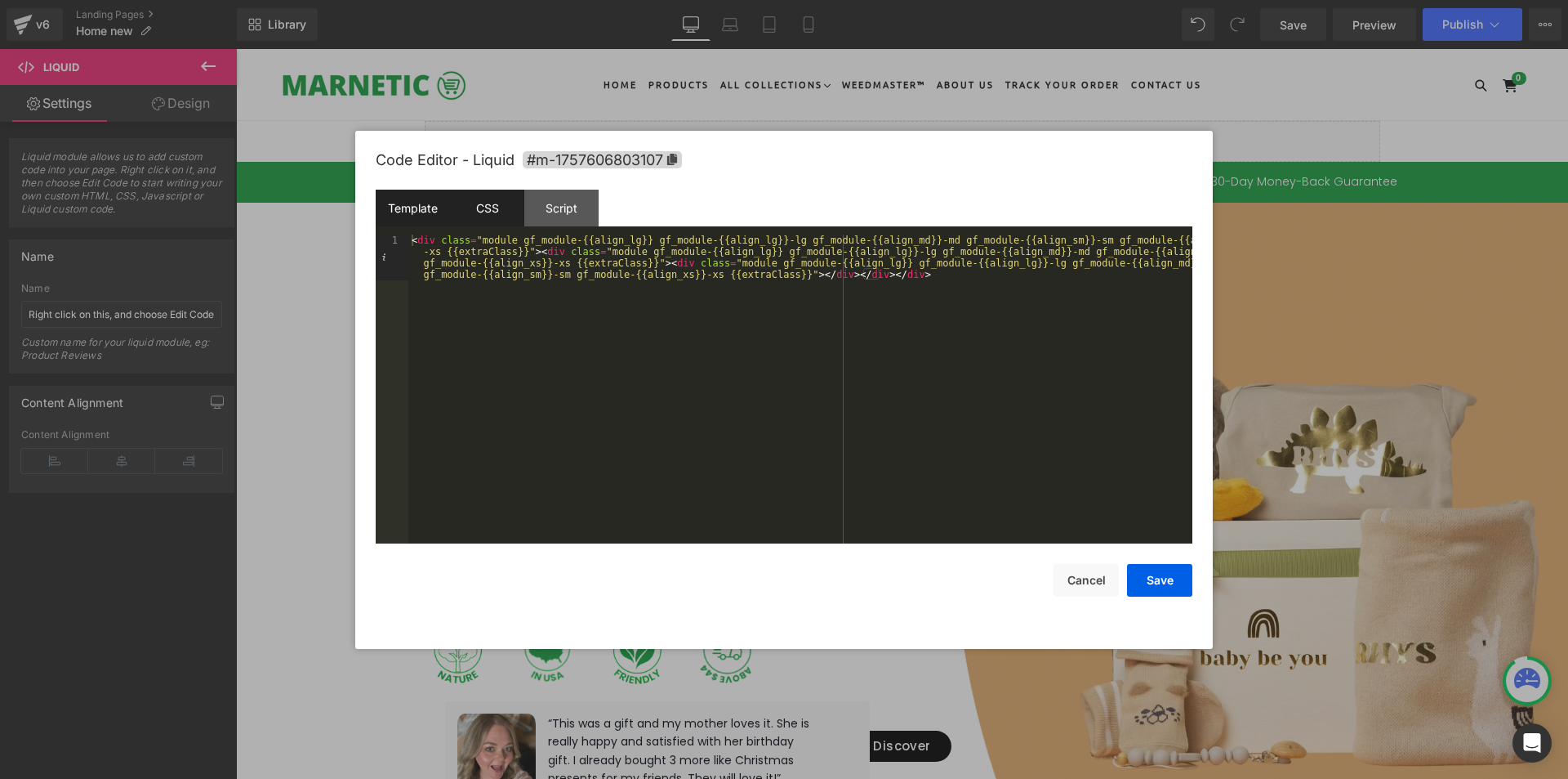
click at [489, 210] on div "CSS" at bounding box center [487, 208] width 74 height 37
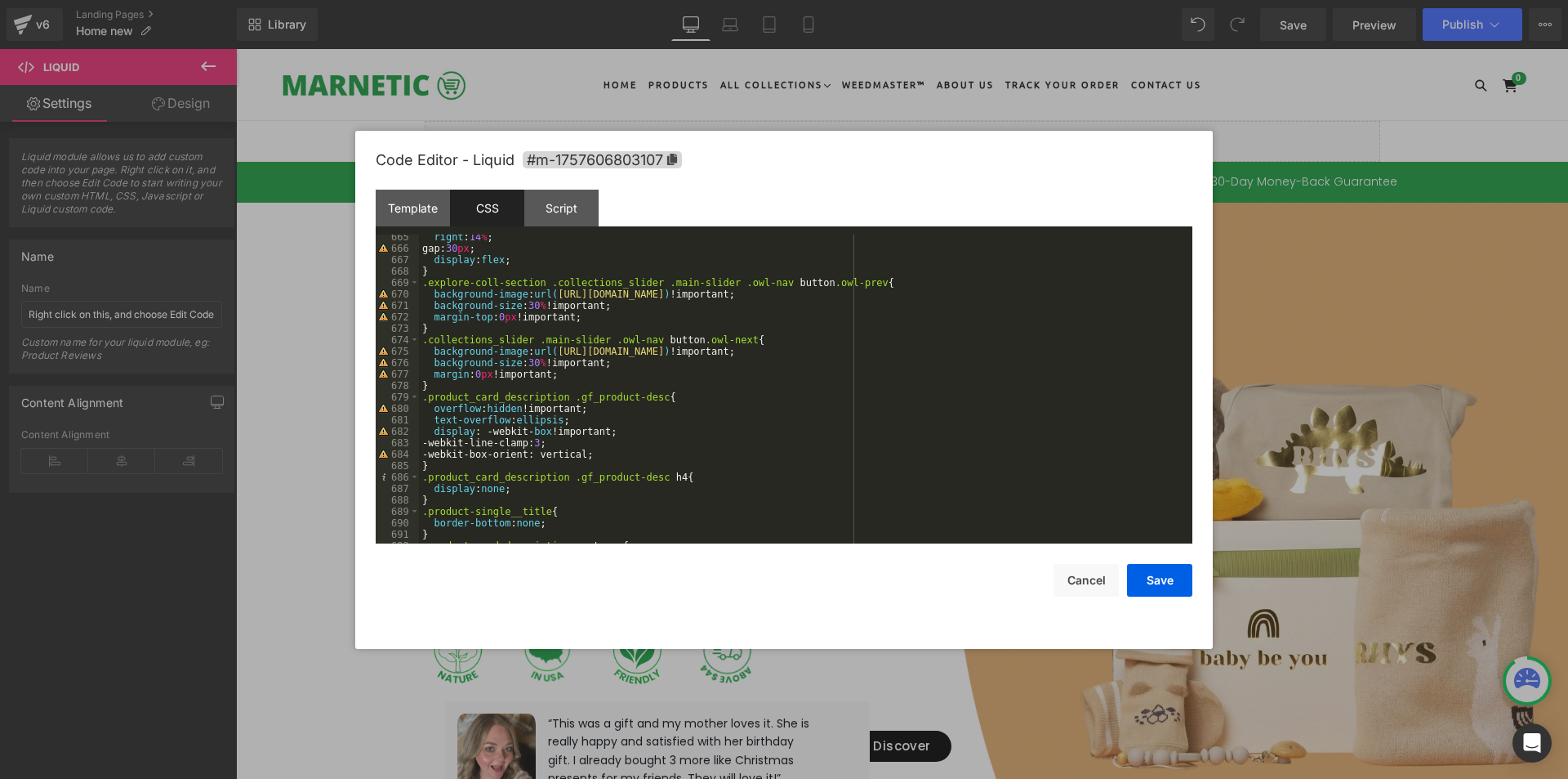
scroll to position [7552, 0]
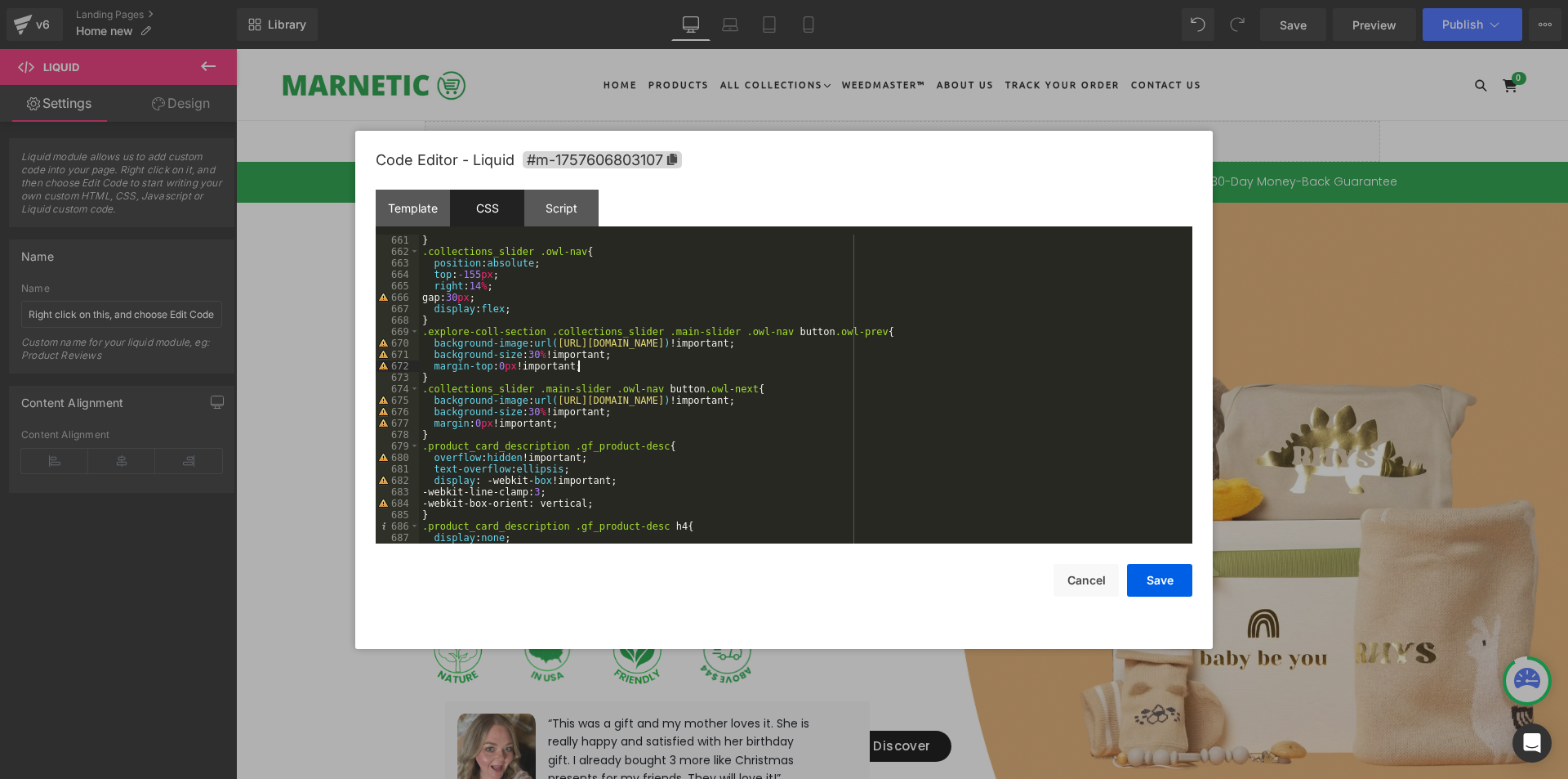
click at [594, 368] on div "} .collections_slider .owl-nav { position : absolute ; top : -155 px ; right : …" at bounding box center [802, 400] width 767 height 332
click at [645, 366] on div "} .collections_slider .owl-nav { position : absolute ; top : -155 px ; right : …" at bounding box center [802, 400] width 767 height 332
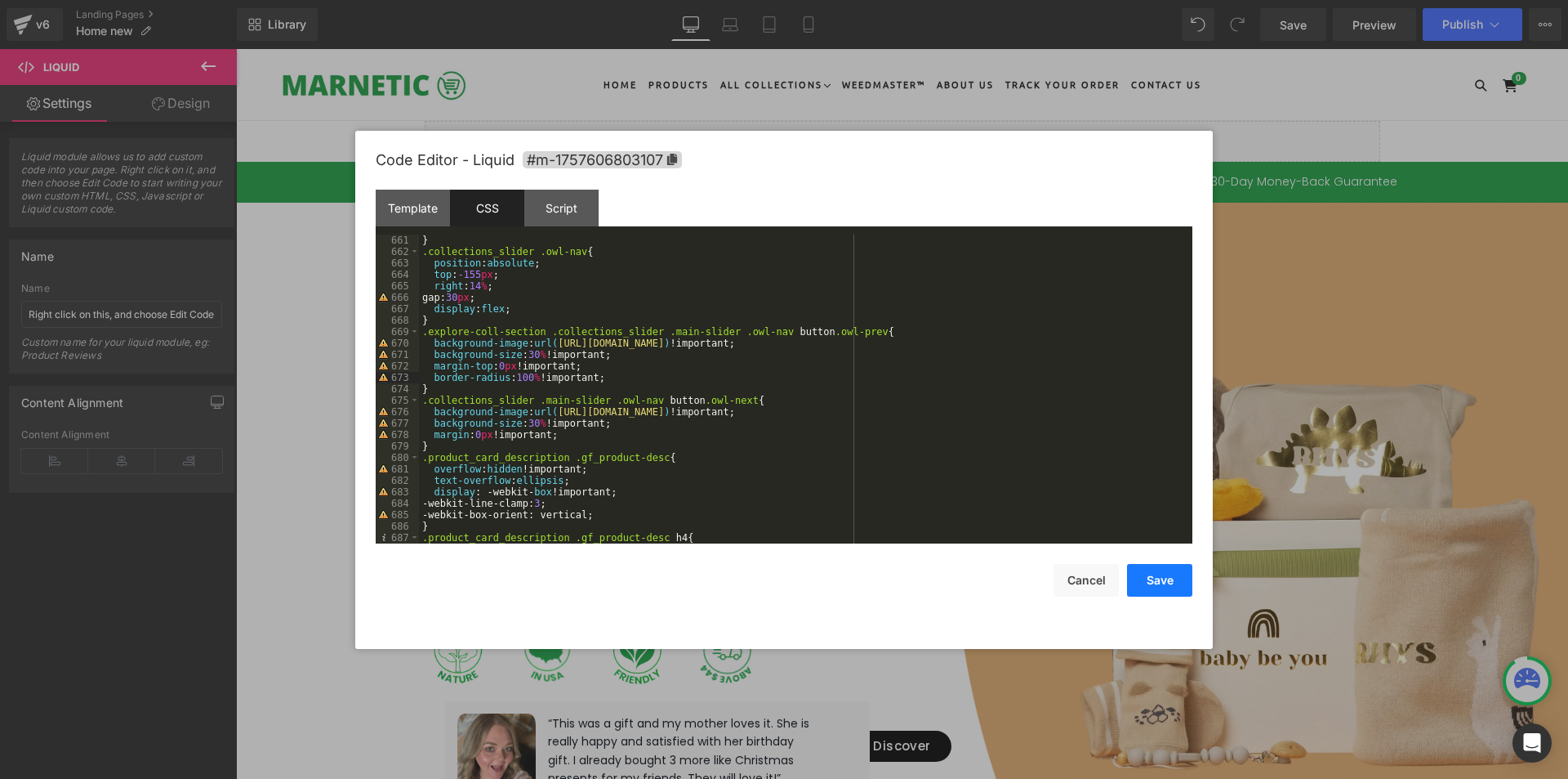
click at [1166, 579] on button "Save" at bounding box center [1160, 580] width 65 height 33
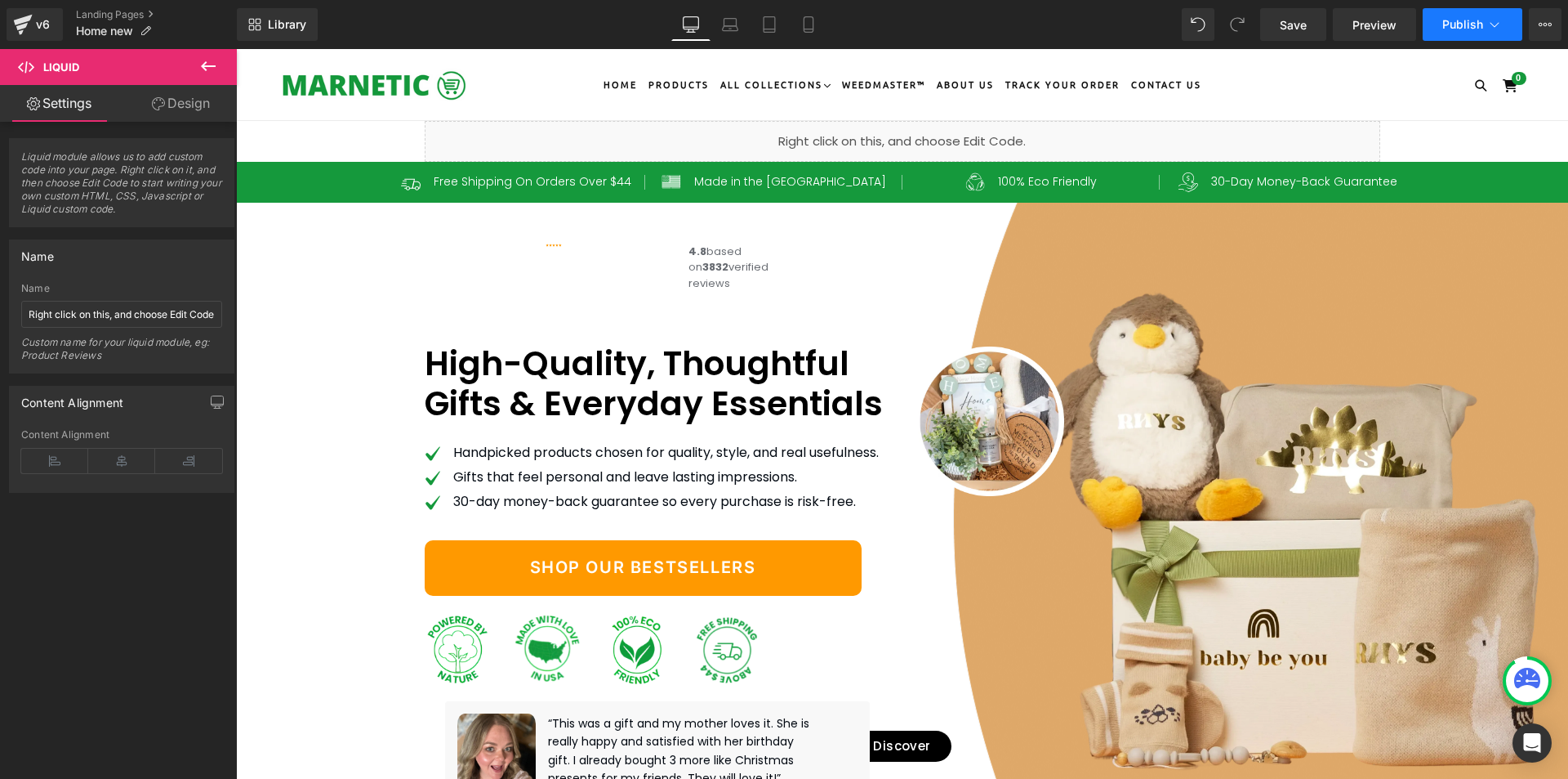
click at [1466, 28] on span "Publish" at bounding box center [1463, 24] width 41 height 13
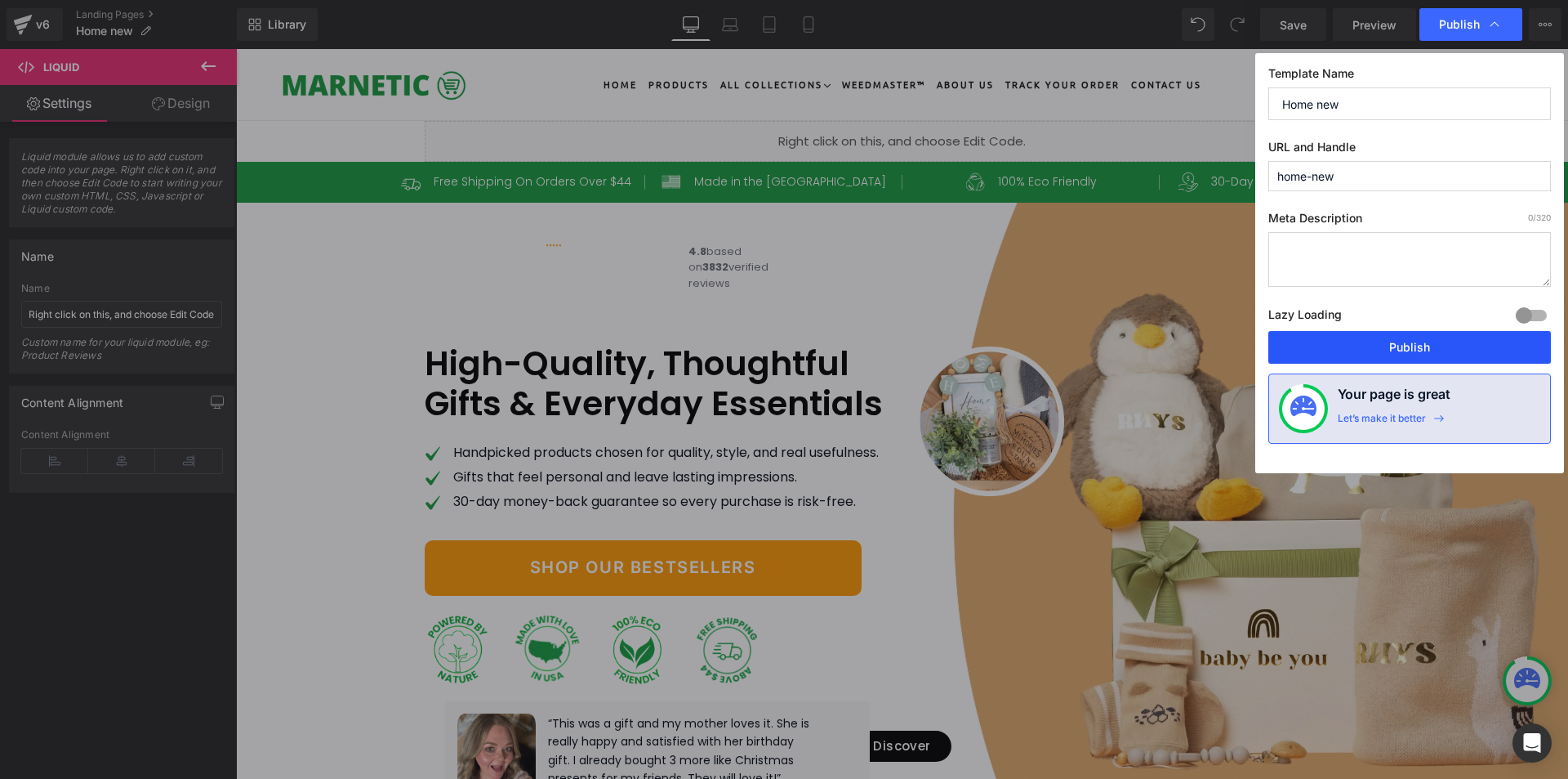
click at [1422, 351] on button "Publish" at bounding box center [1410, 347] width 283 height 33
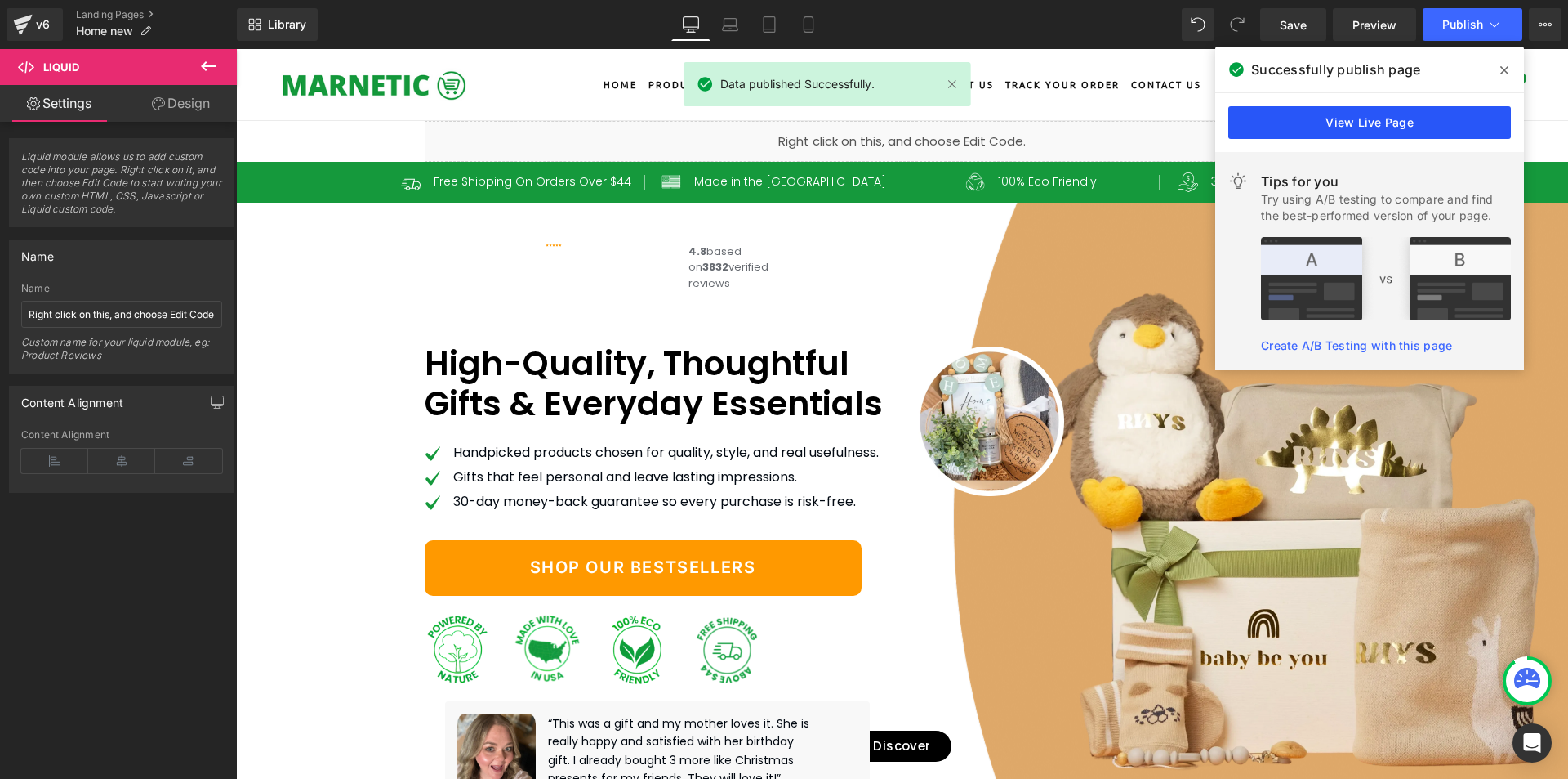
click at [1350, 120] on link "View Live Page" at bounding box center [1370, 122] width 283 height 33
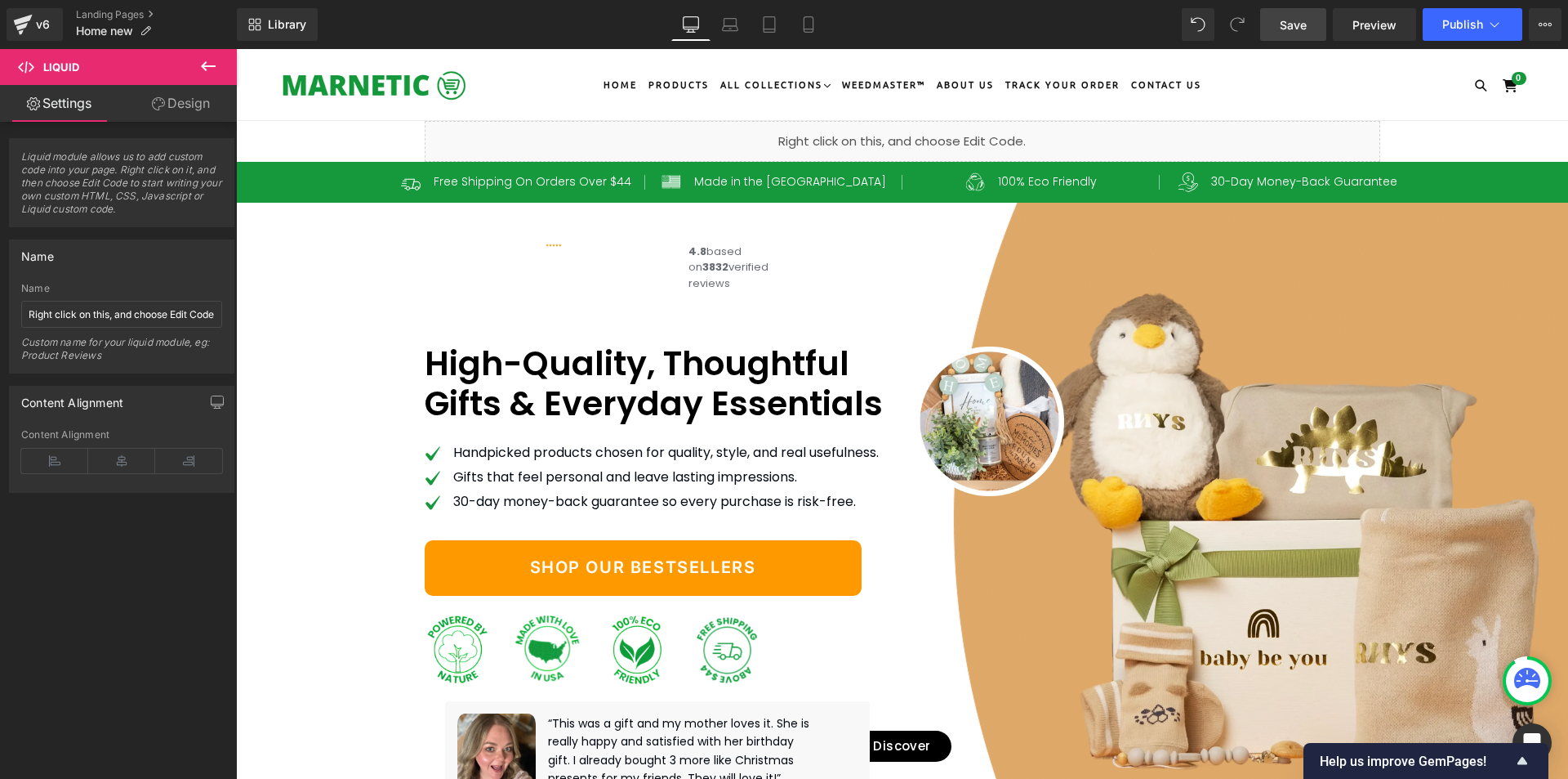
click at [1305, 18] on span "Save" at bounding box center [1293, 25] width 27 height 18
